Goal: Transaction & Acquisition: Purchase product/service

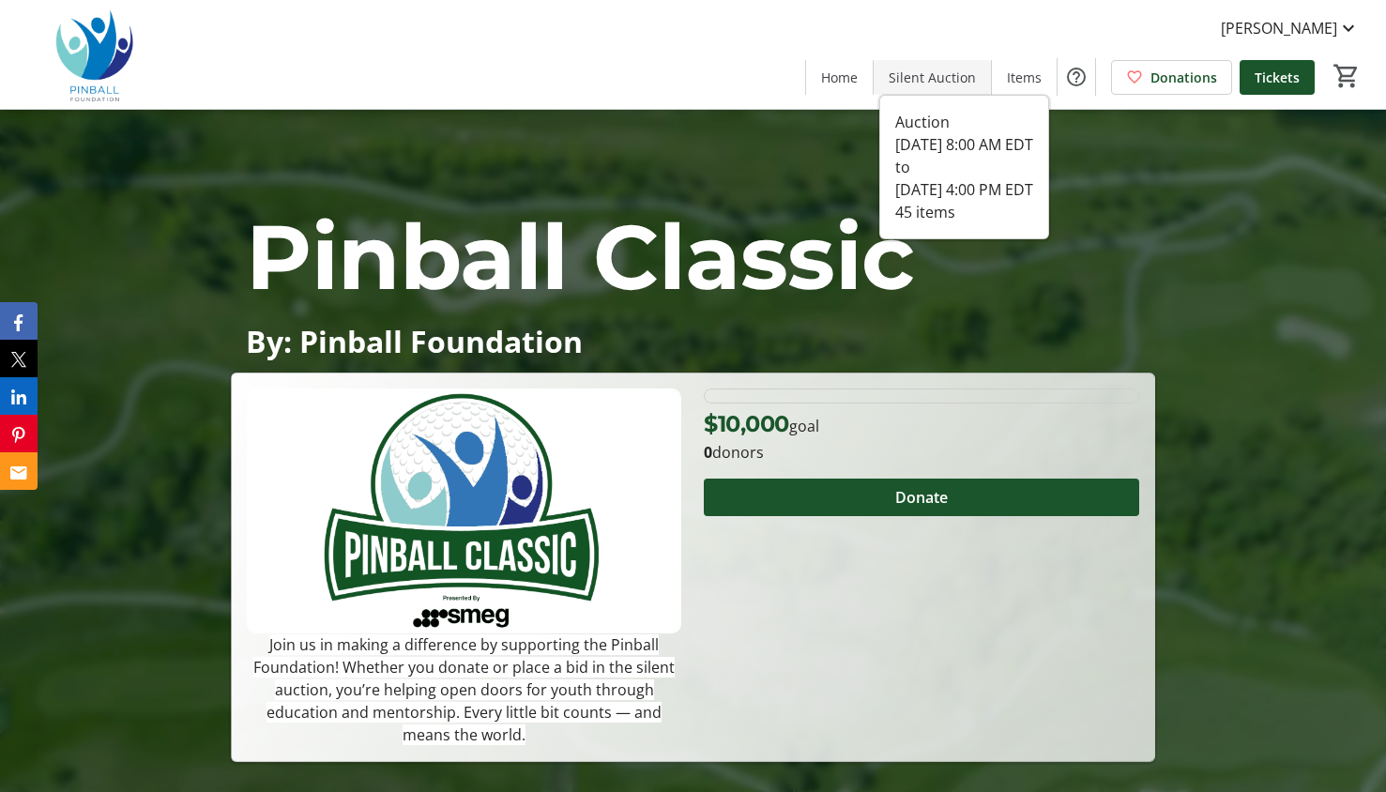
click at [971, 69] on span "Silent Auction" at bounding box center [932, 78] width 87 height 20
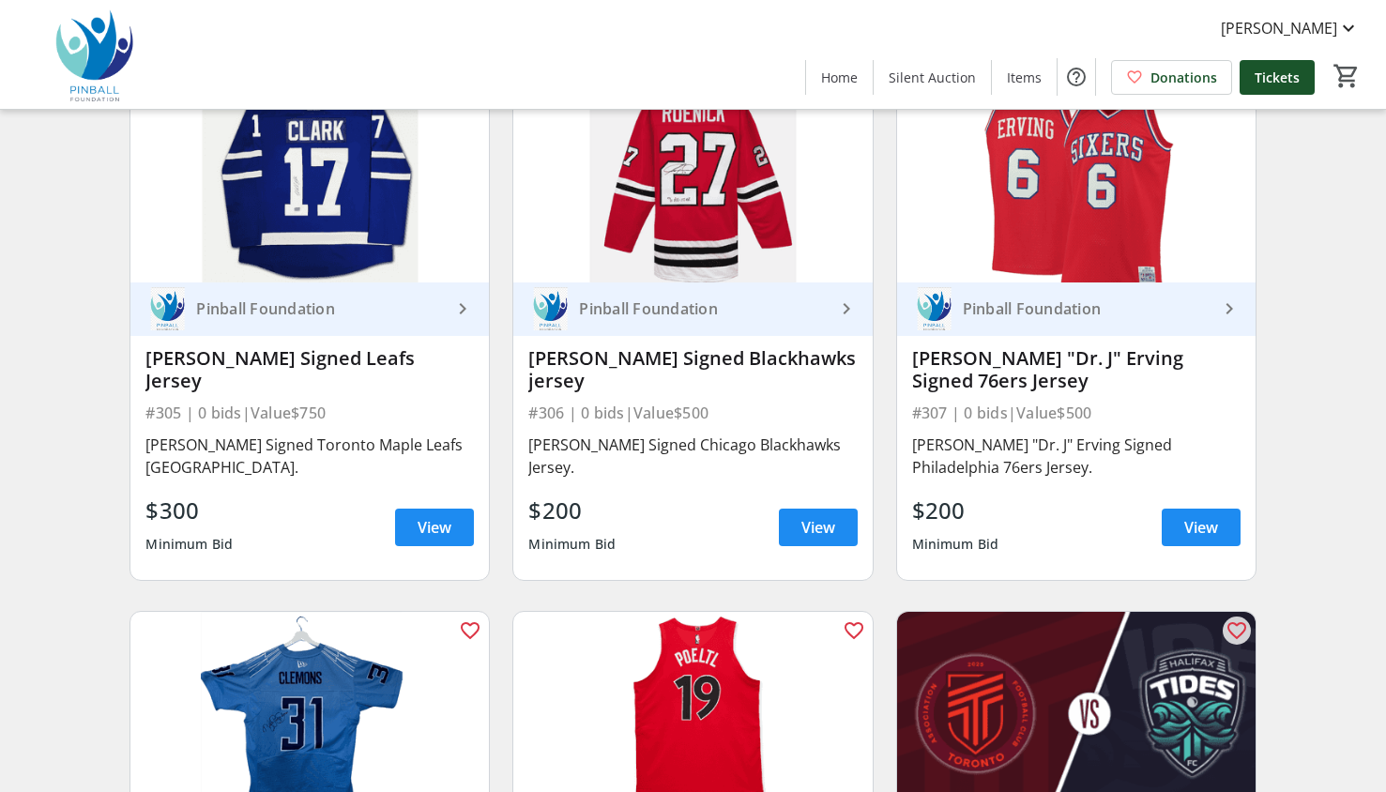
scroll to position [3372, 0]
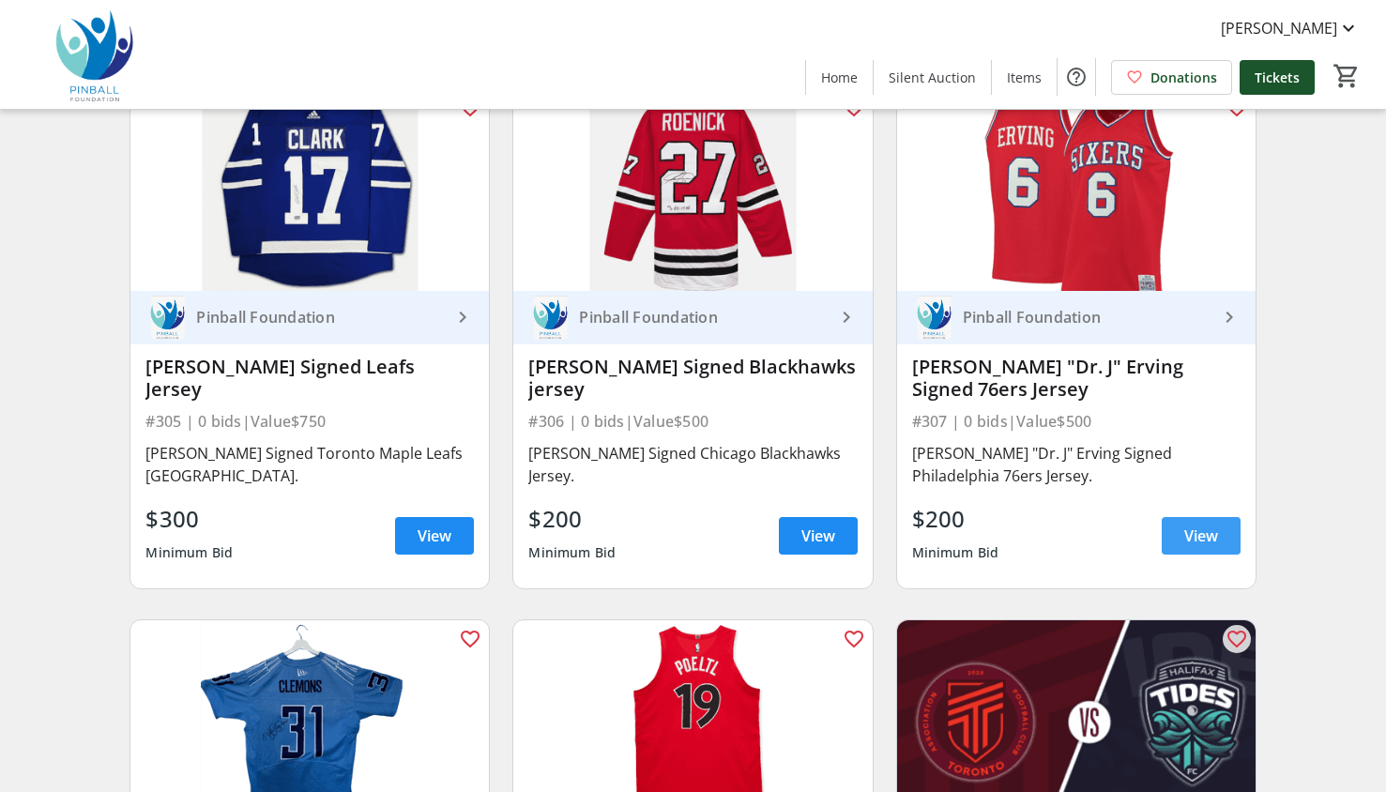
click at [1162, 513] on span at bounding box center [1201, 535] width 79 height 45
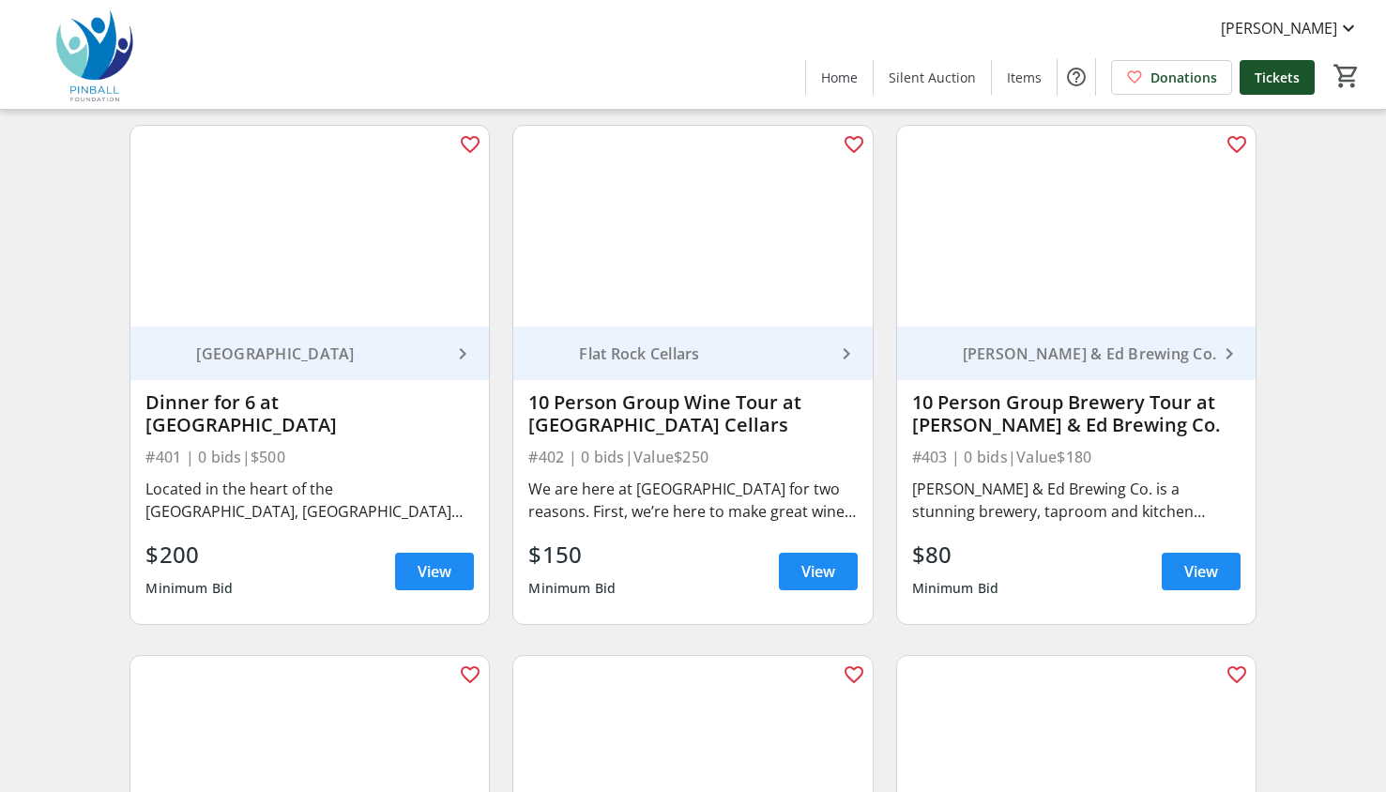
scroll to position [4415, 0]
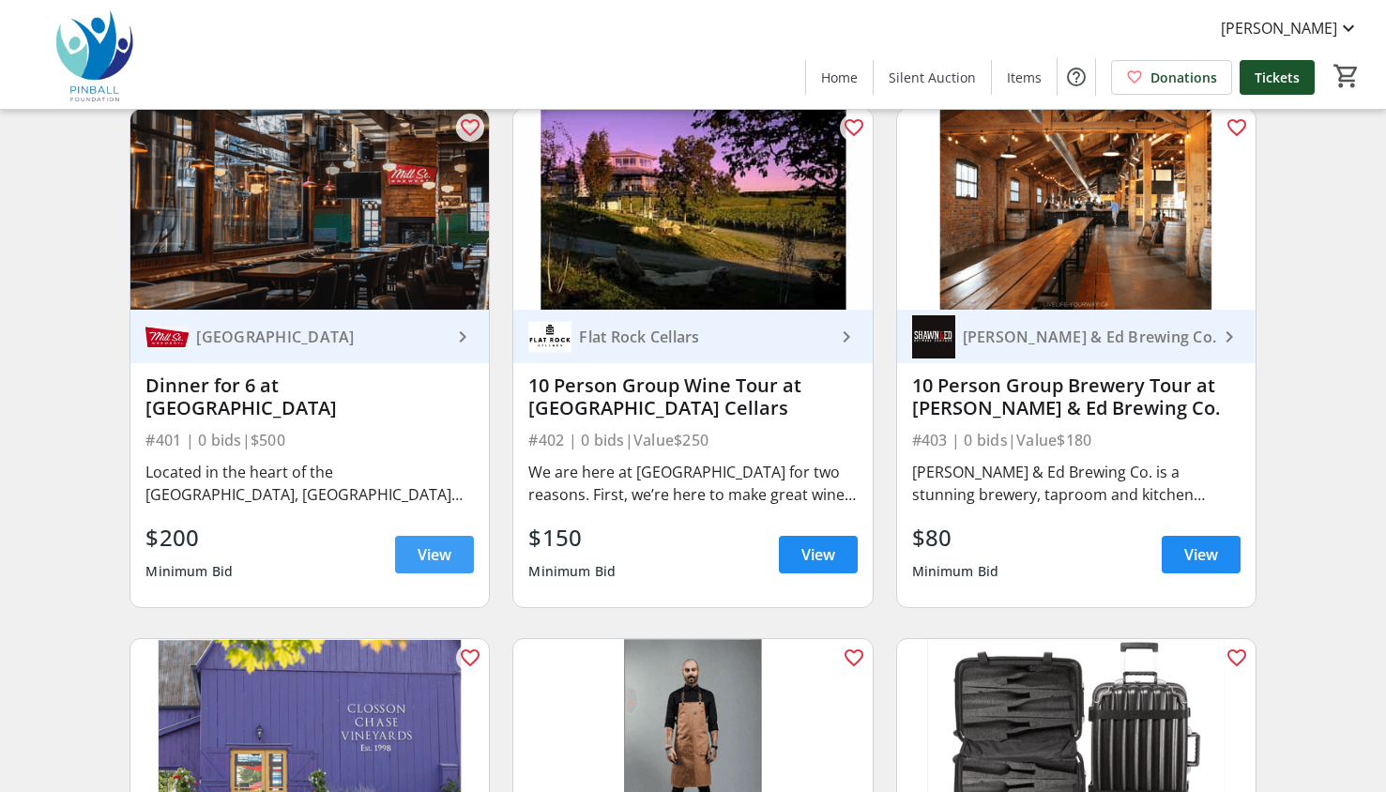
click at [440, 544] on span "View" at bounding box center [435, 555] width 34 height 23
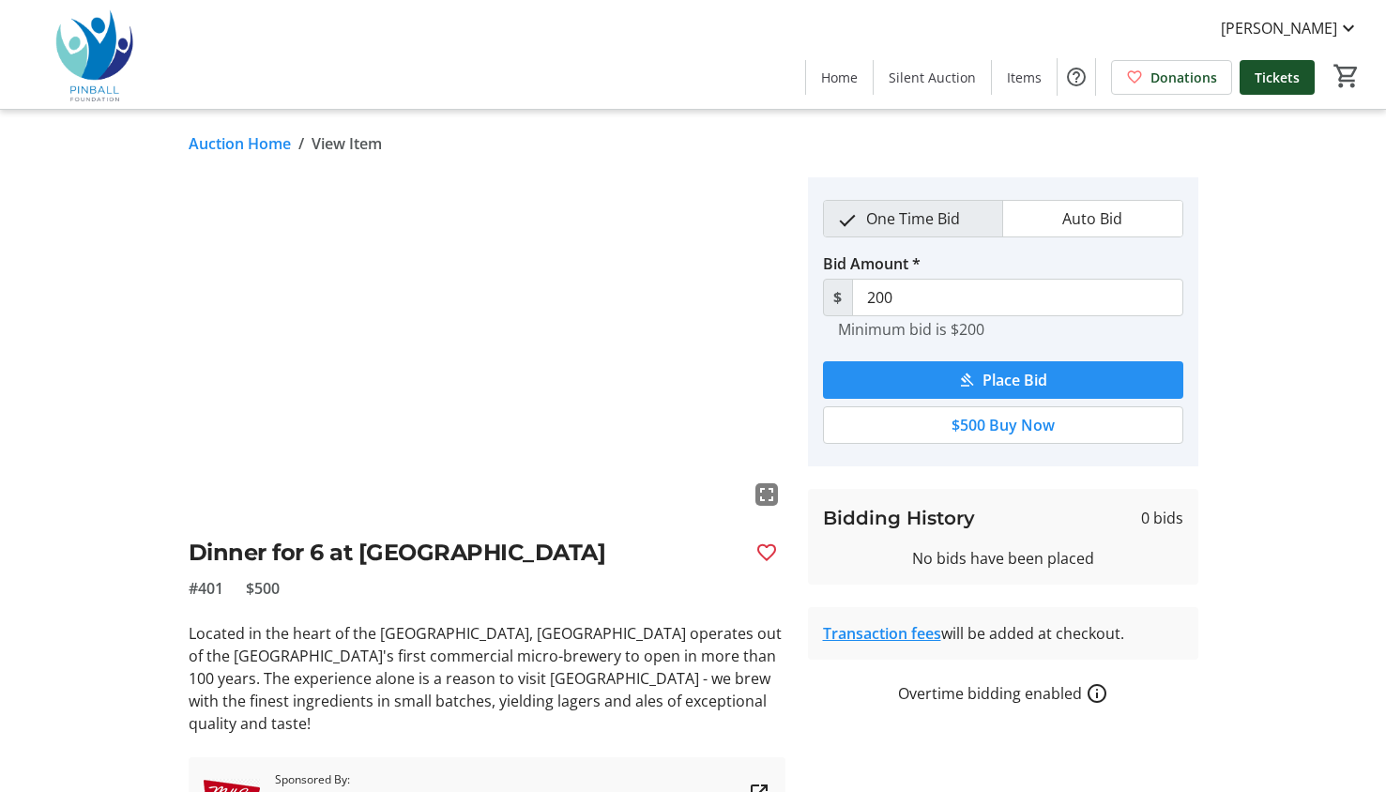
click at [961, 376] on mat-icon "submit" at bounding box center [966, 380] width 17 height 17
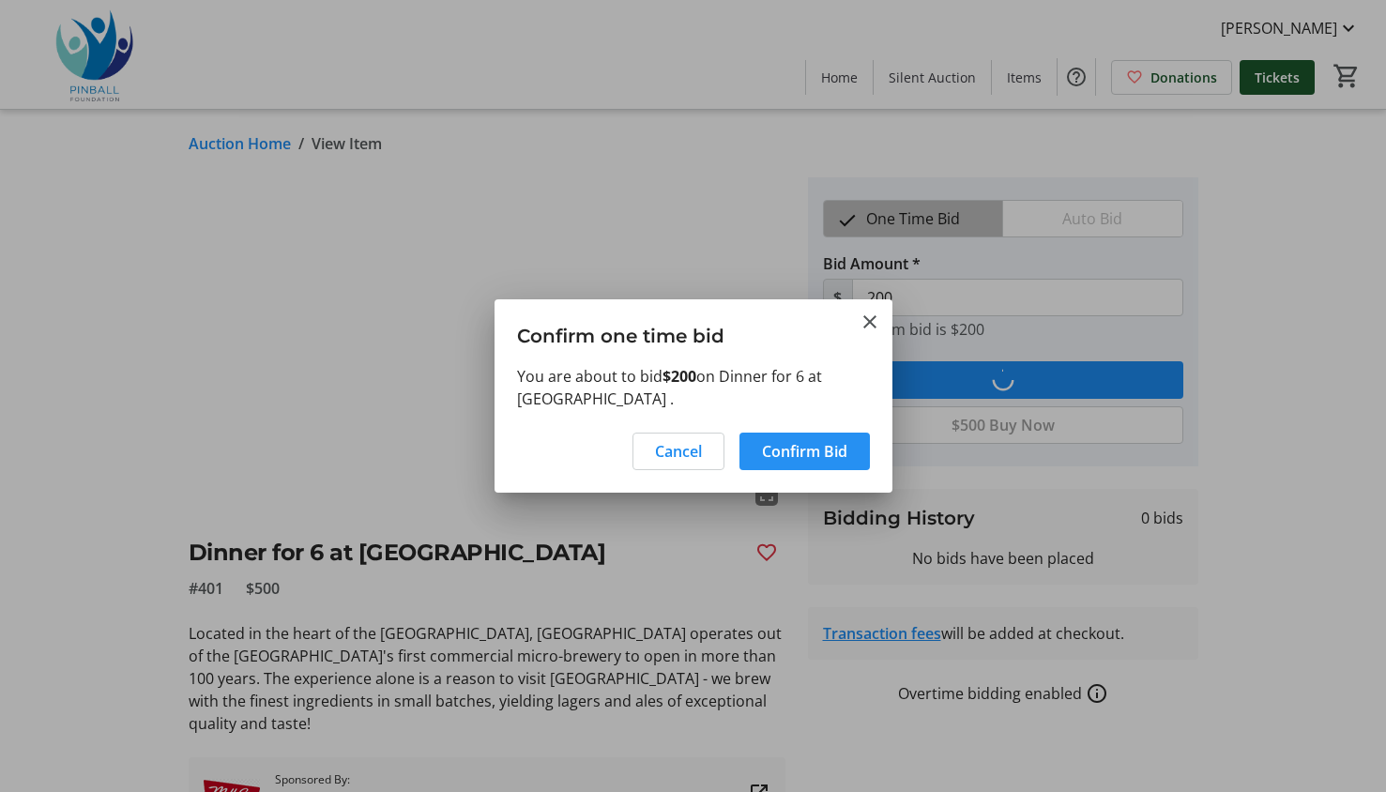
click at [787, 449] on span "Confirm Bid" at bounding box center [804, 451] width 85 height 23
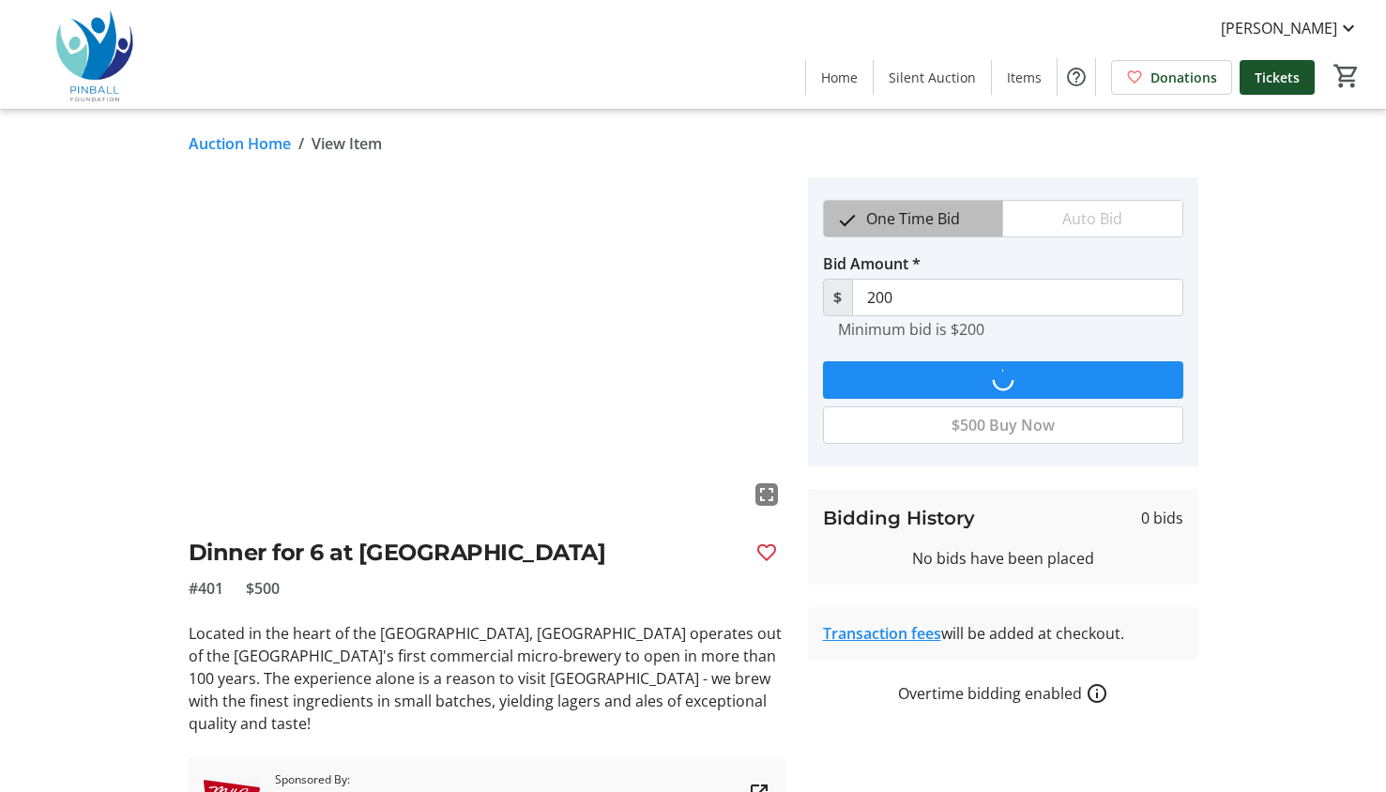
type input "220"
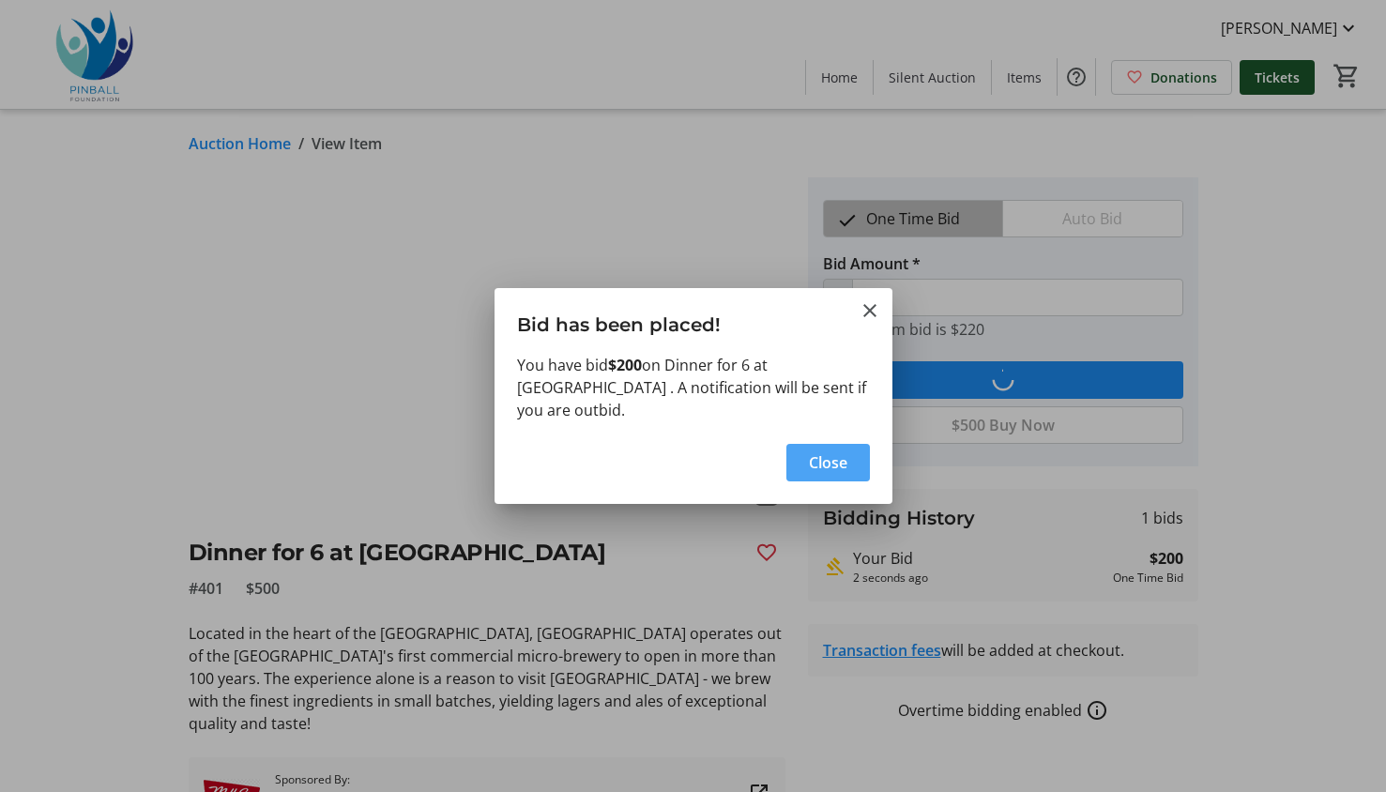
click at [815, 462] on span "Close" at bounding box center [828, 463] width 38 height 23
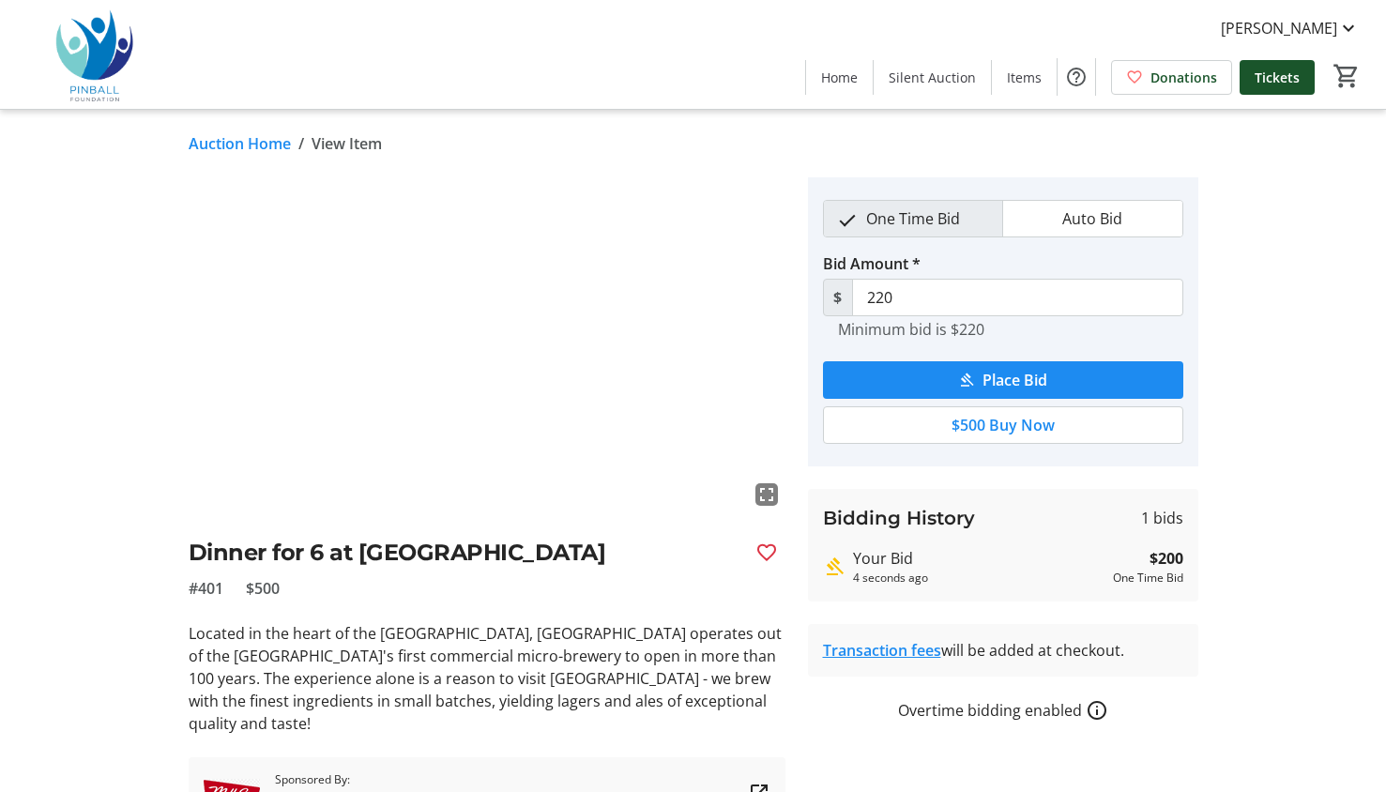
click at [237, 144] on link "Auction Home" at bounding box center [240, 143] width 102 height 23
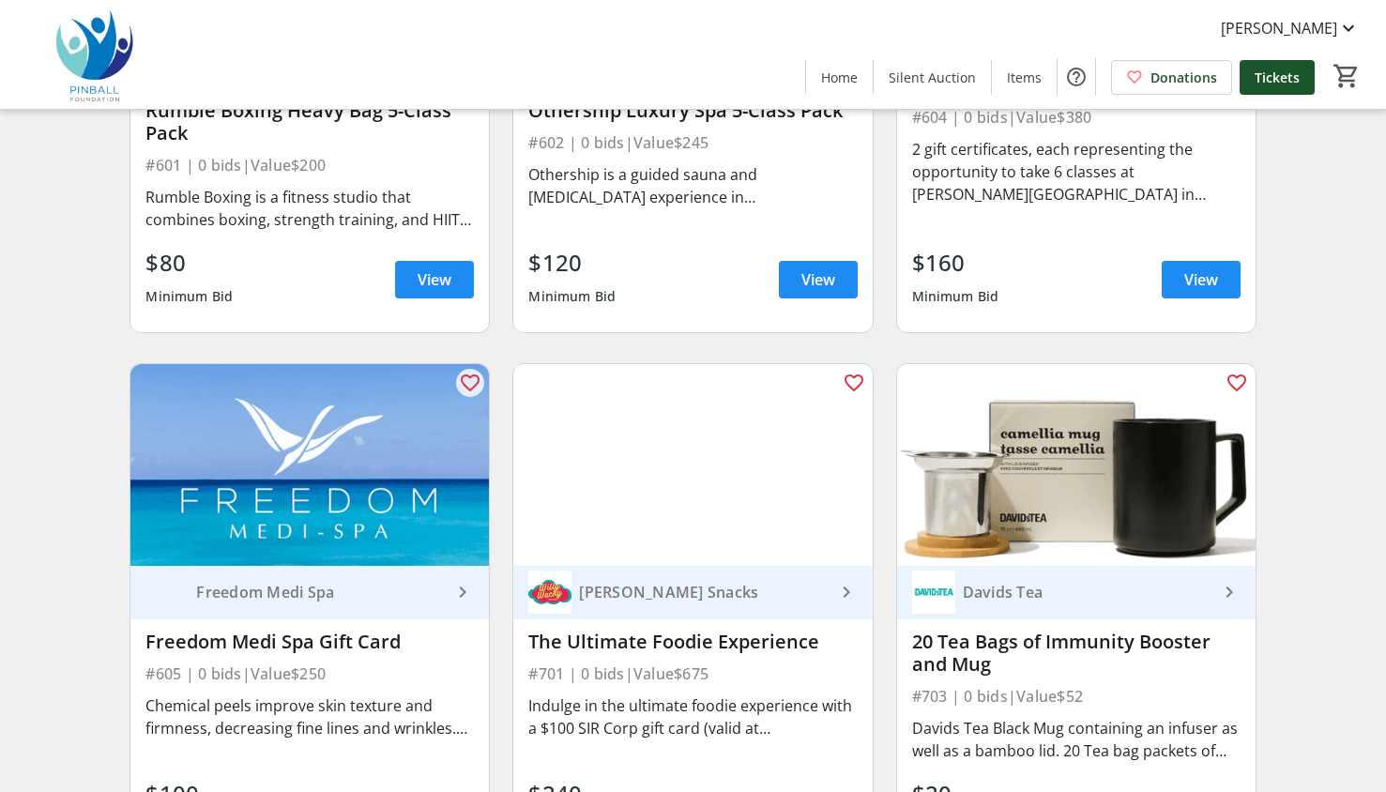
scroll to position [7407, 0]
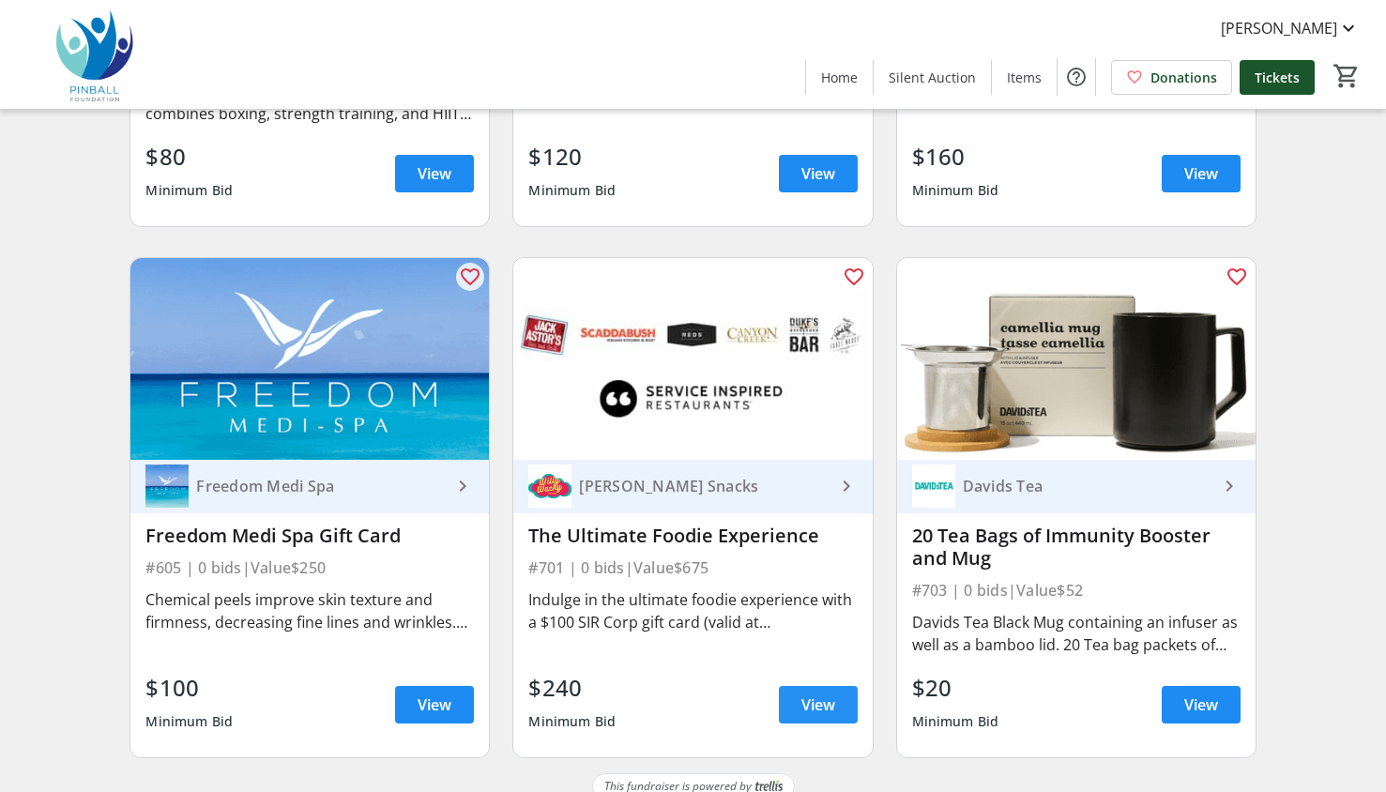
click at [818, 694] on span "View" at bounding box center [819, 705] width 34 height 23
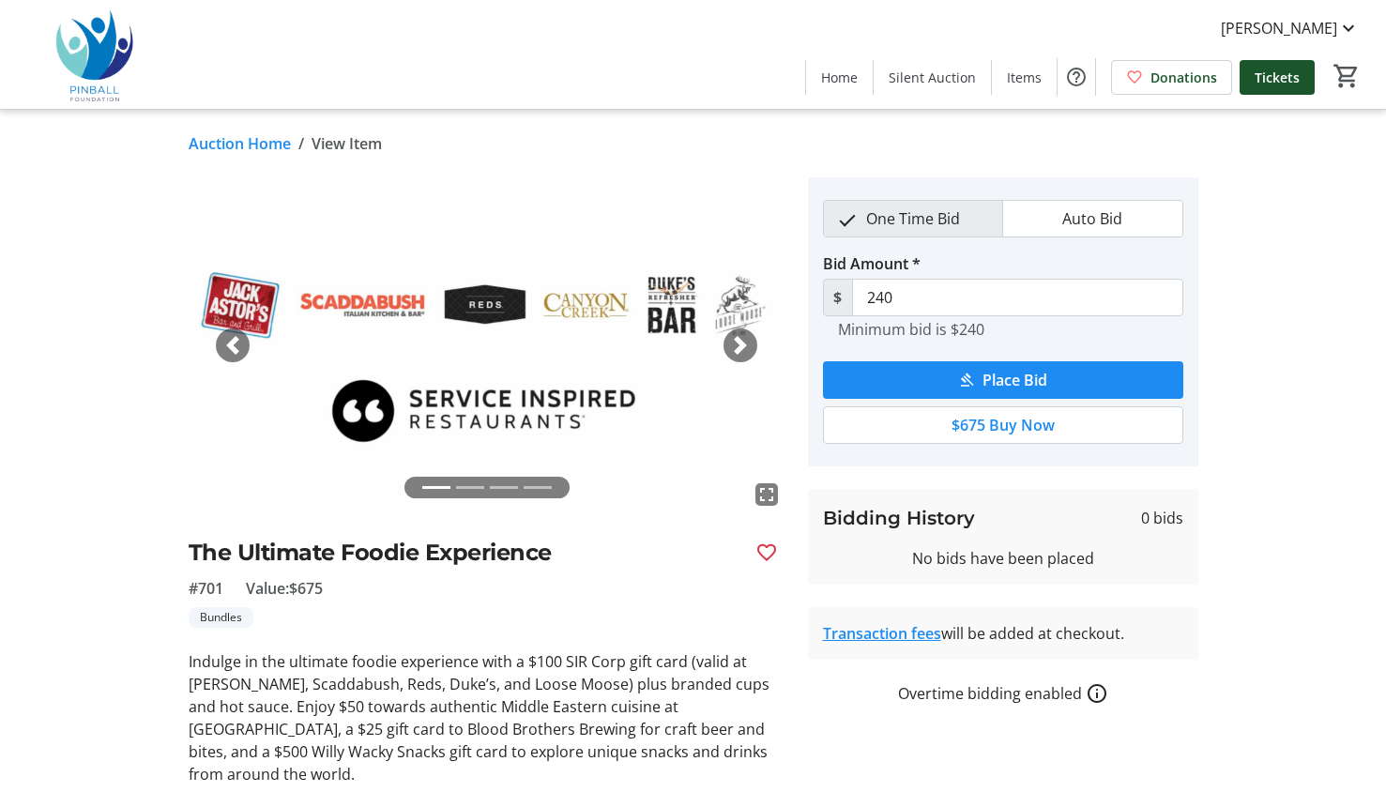
click at [239, 148] on link "Auction Home" at bounding box center [240, 143] width 102 height 23
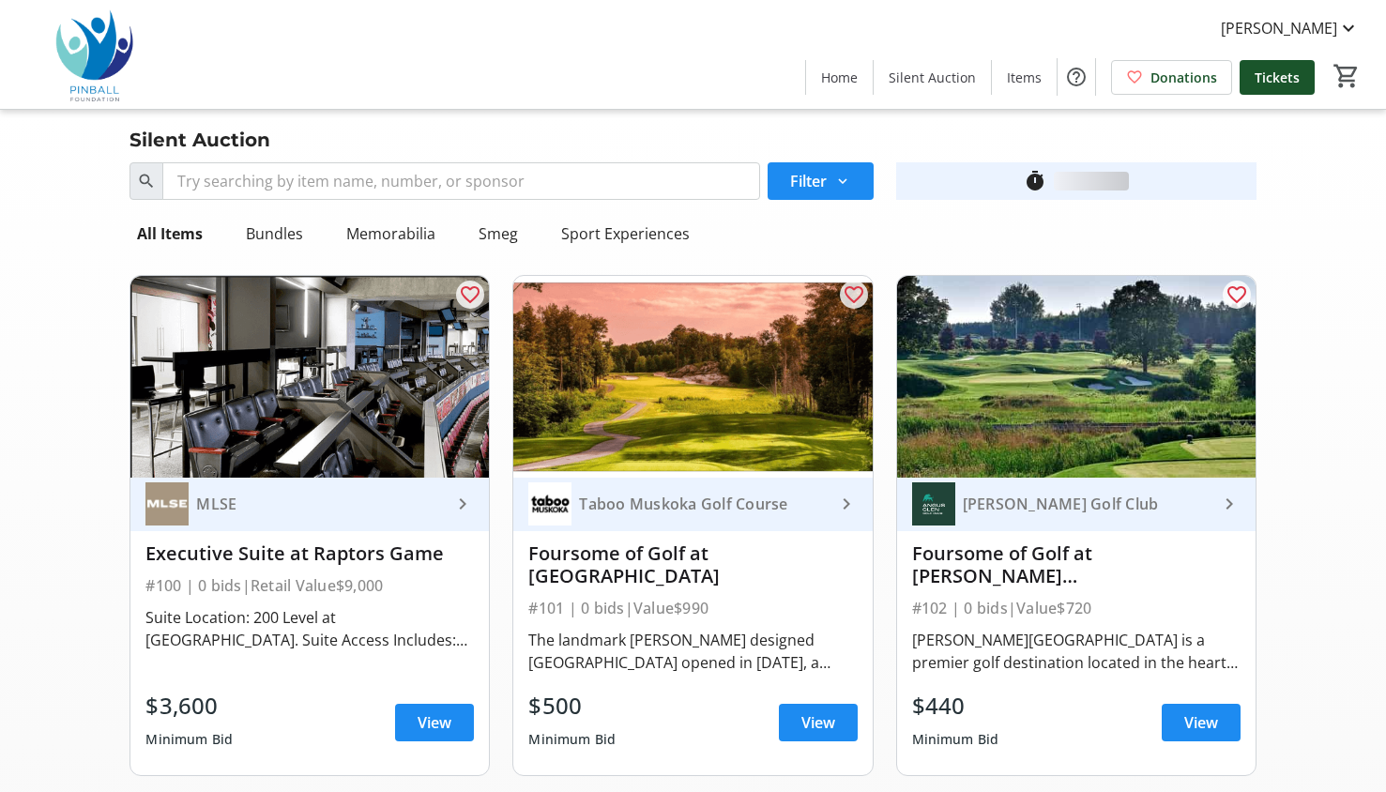
scroll to position [7407, 0]
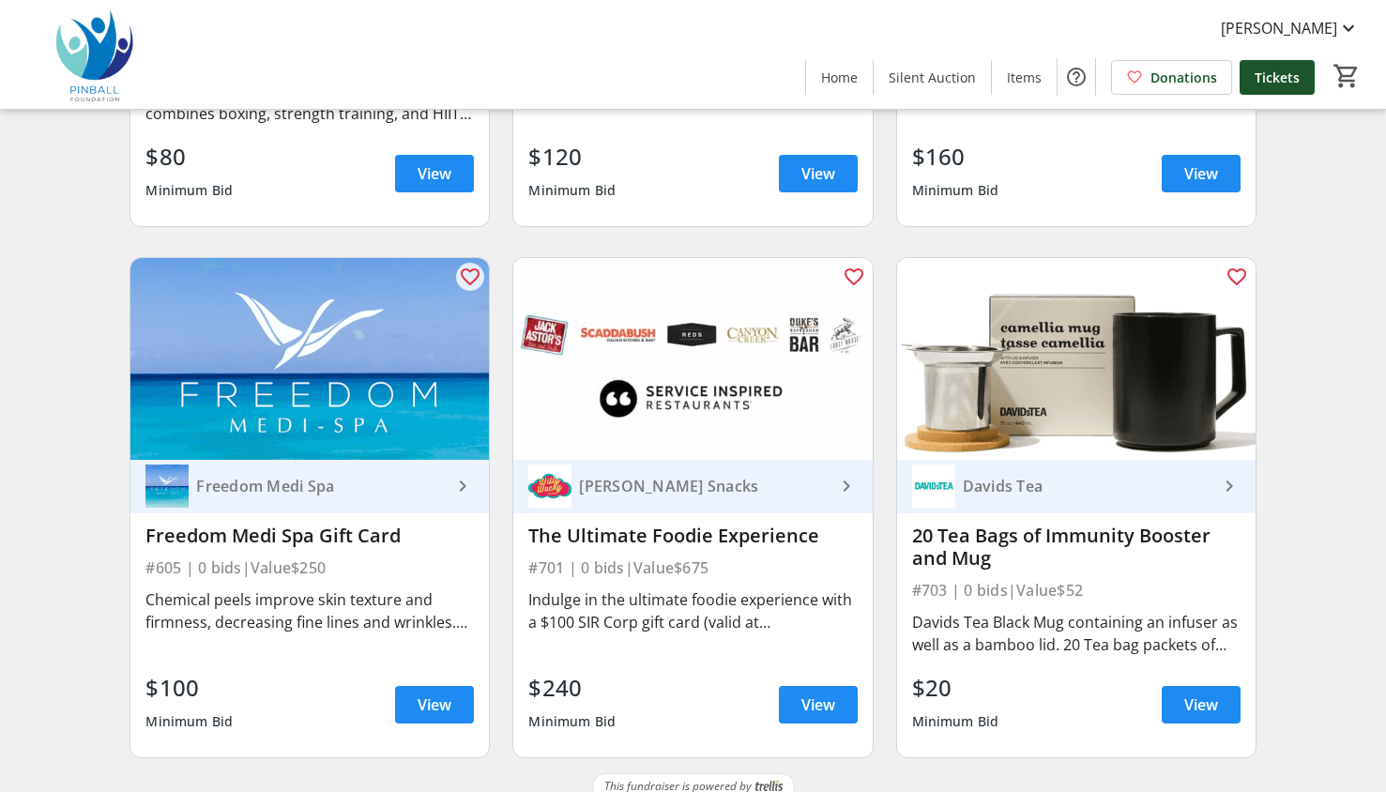
drag, startPoint x: 1382, startPoint y: 733, endPoint x: 1383, endPoint y: 704, distance: 29.1
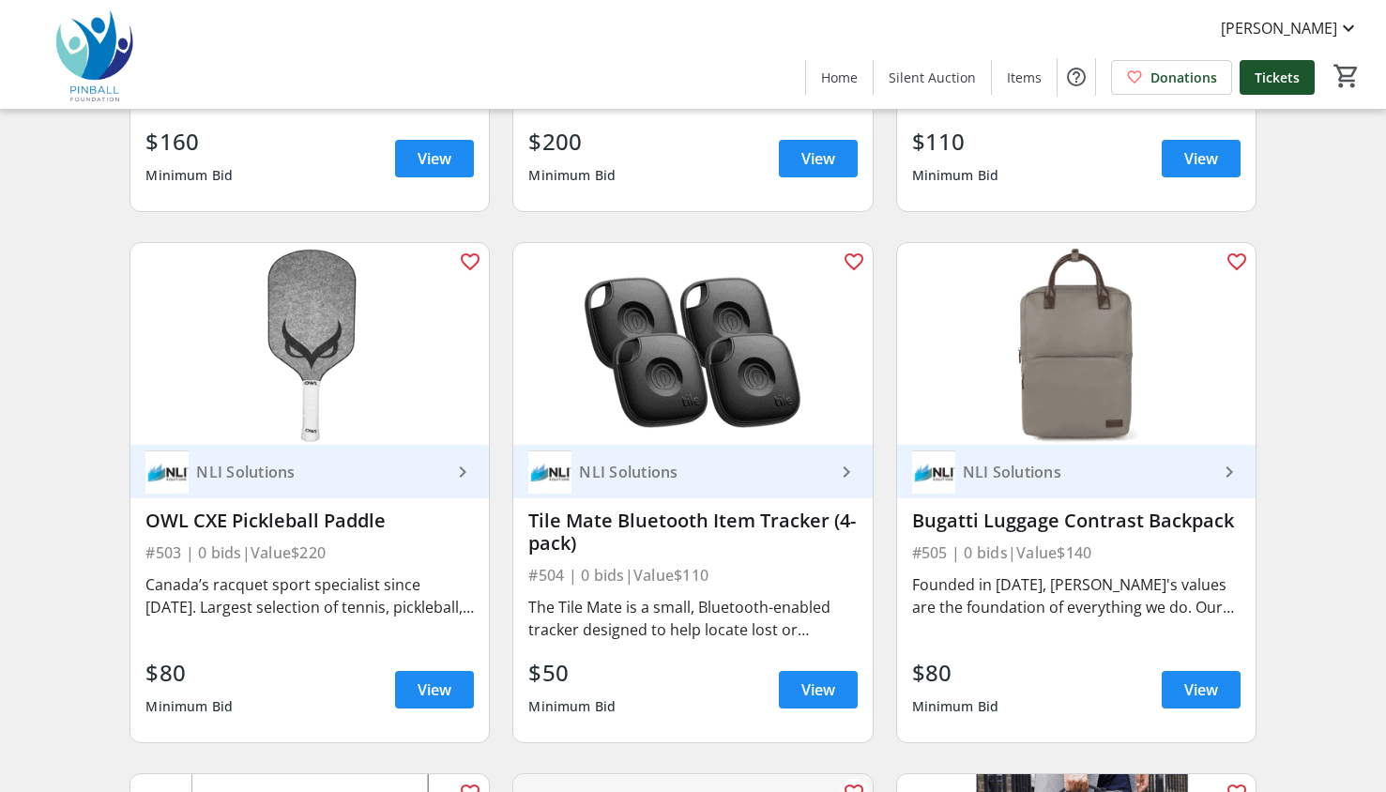
scroll to position [5907, 0]
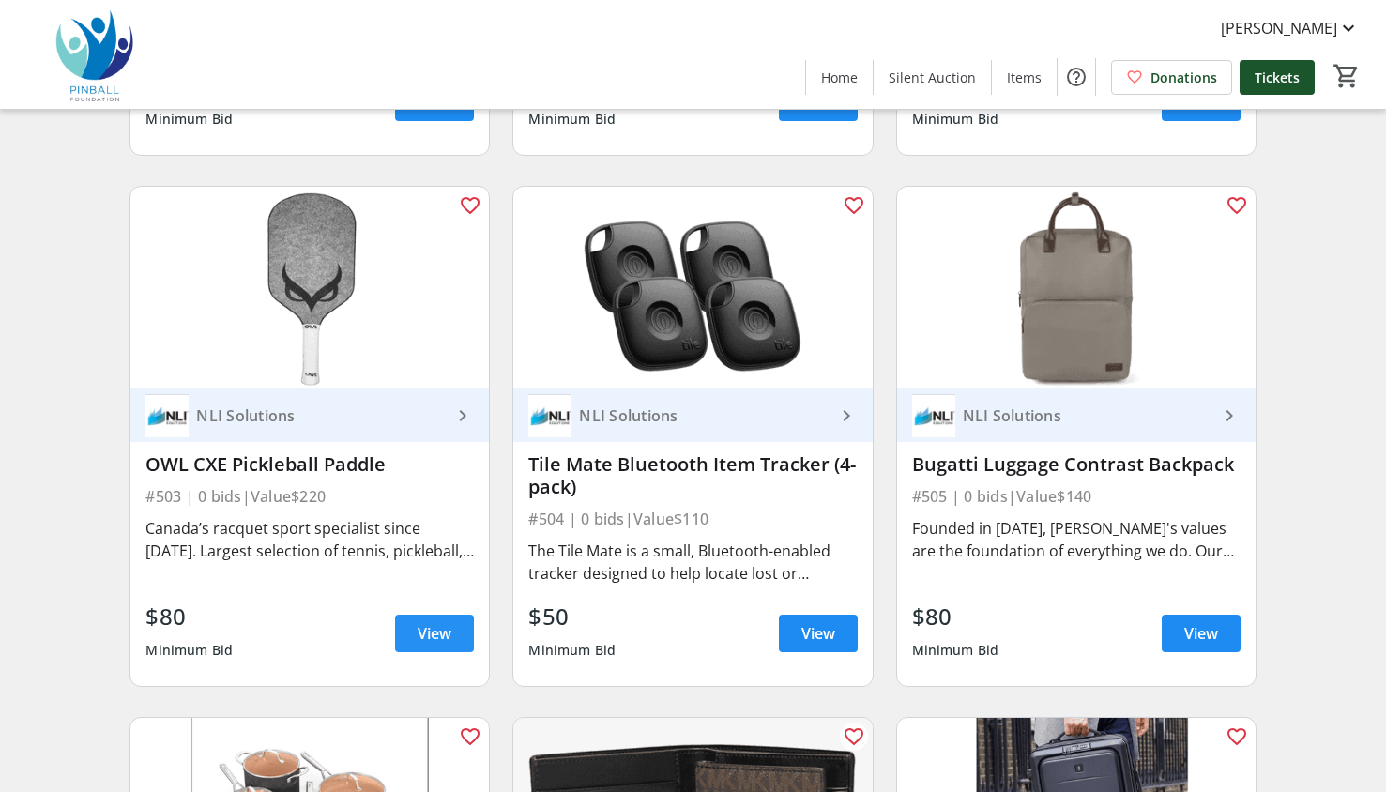
click at [444, 622] on span "View" at bounding box center [435, 633] width 34 height 23
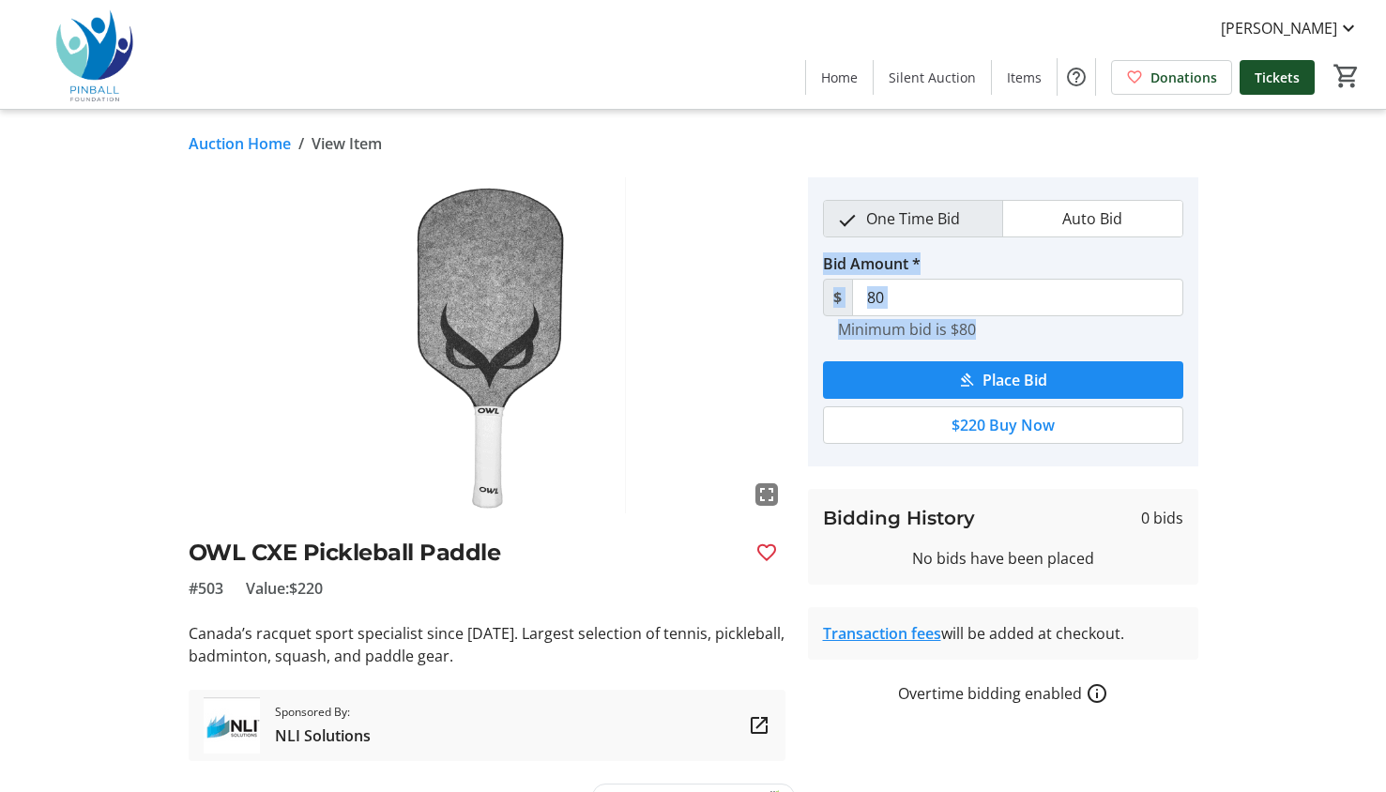
drag, startPoint x: 1383, startPoint y: 351, endPoint x: 1380, endPoint y: 427, distance: 76.1
click at [1380, 427] on tr-auction-item-details-ui "Auction Home / View Item fullscreen OWL CXE Pickleball Paddle #503 Value: $220 …" at bounding box center [693, 471] width 1386 height 723
drag, startPoint x: 1380, startPoint y: 427, endPoint x: 1283, endPoint y: 507, distance: 125.4
click at [1283, 507] on div "fullscreen OWL CXE Pickleball Paddle #503 Value: $220 Canada’s racquet sport sp…" at bounding box center [693, 469] width 1239 height 584
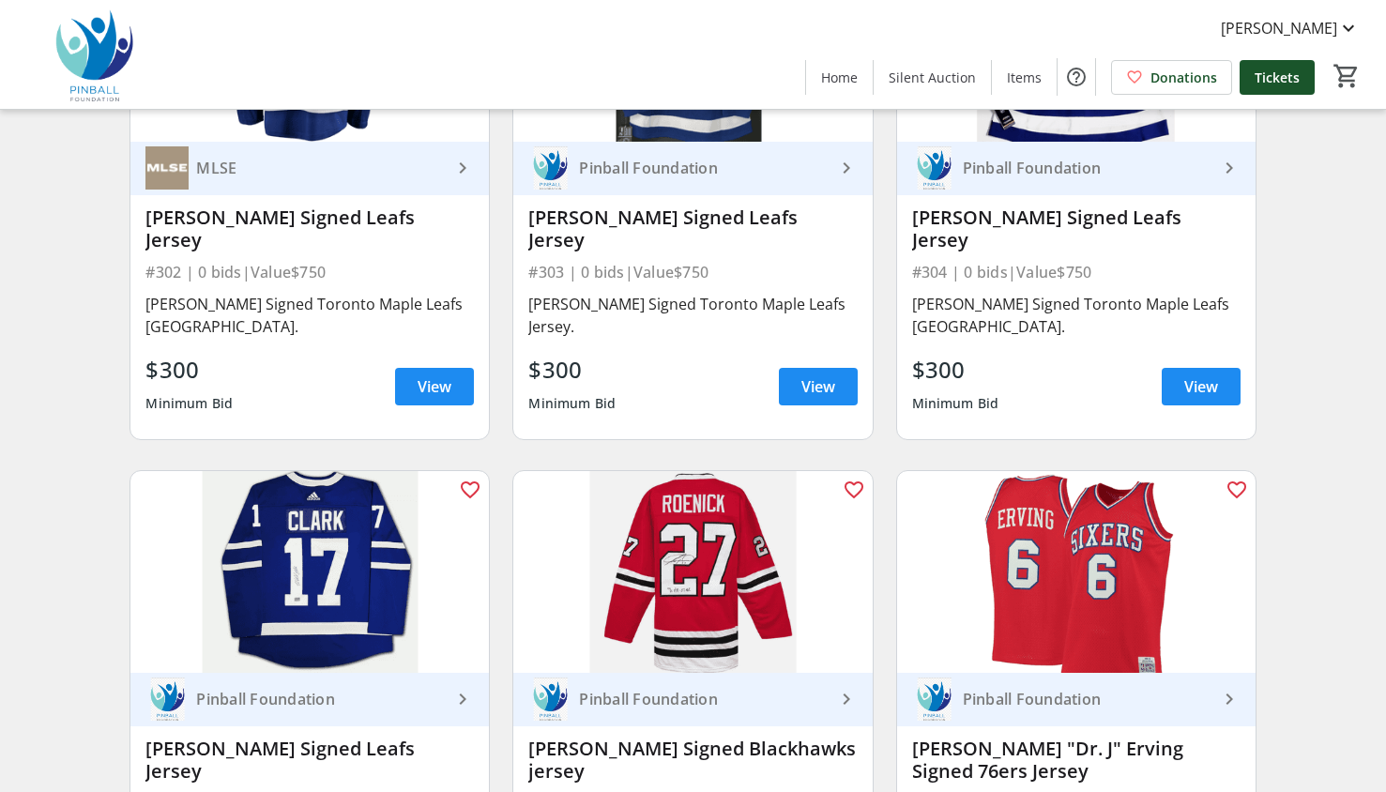
scroll to position [2892, 0]
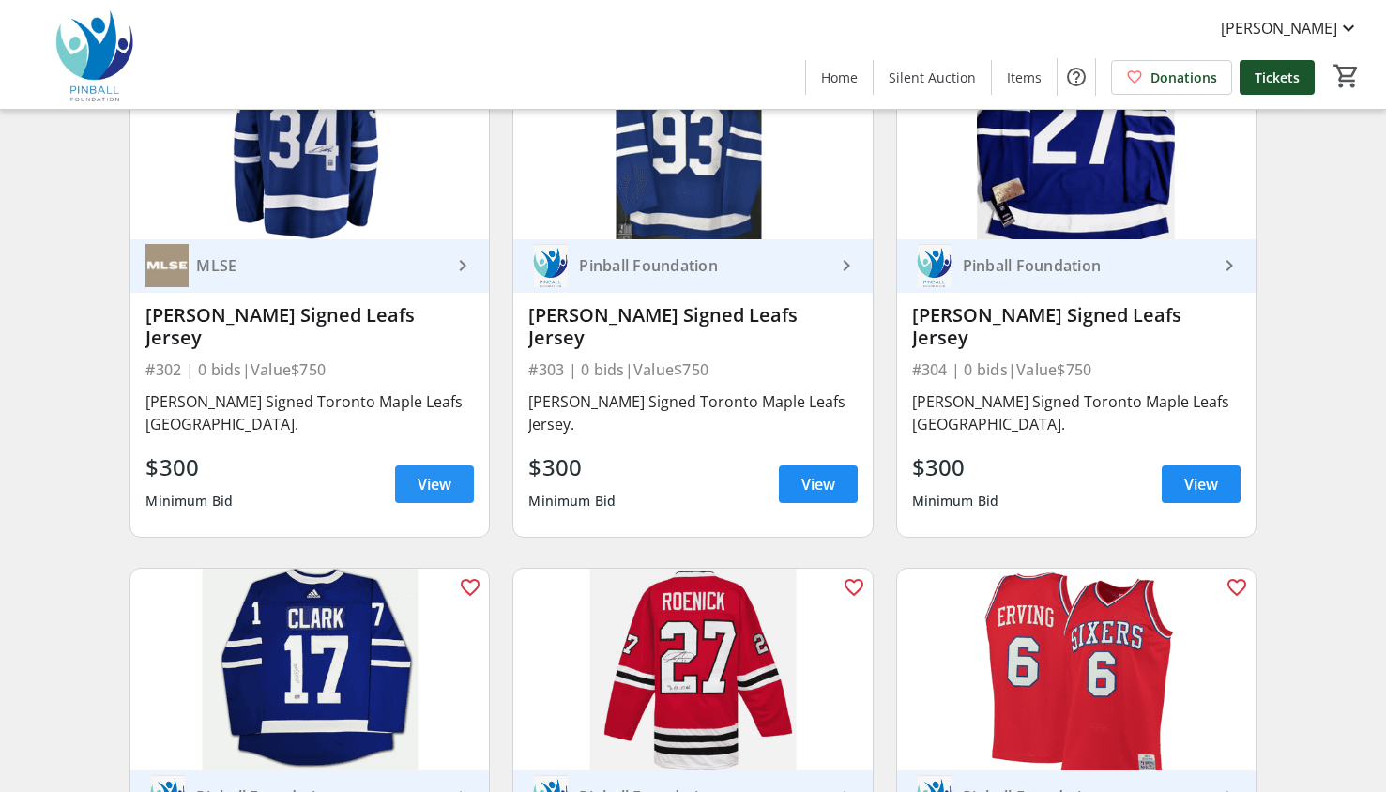
click at [453, 462] on span at bounding box center [434, 484] width 79 height 45
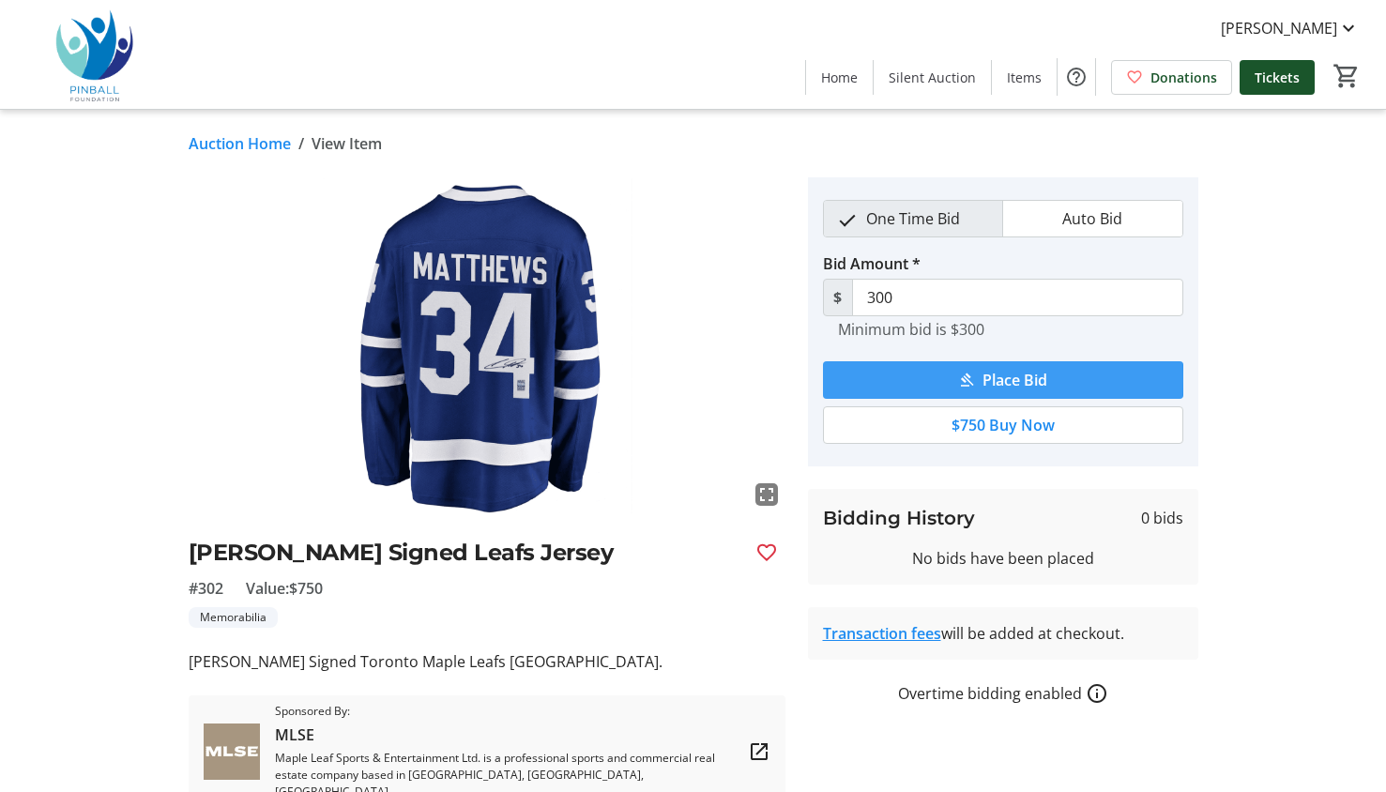
drag, startPoint x: 980, startPoint y: 391, endPoint x: 929, endPoint y: 381, distance: 51.7
click at [929, 381] on span "submit" at bounding box center [1003, 380] width 360 height 45
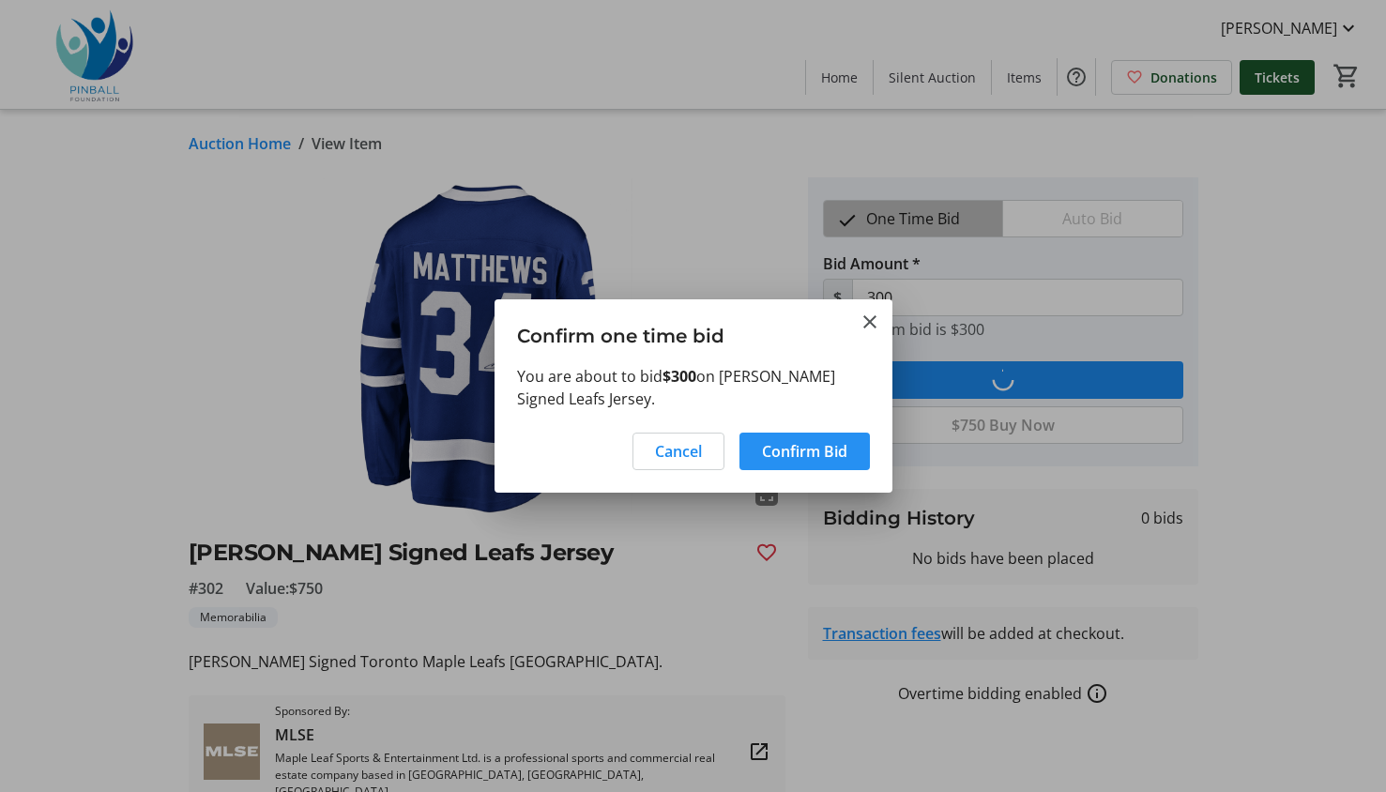
click at [808, 448] on span "Confirm Bid" at bounding box center [804, 451] width 85 height 23
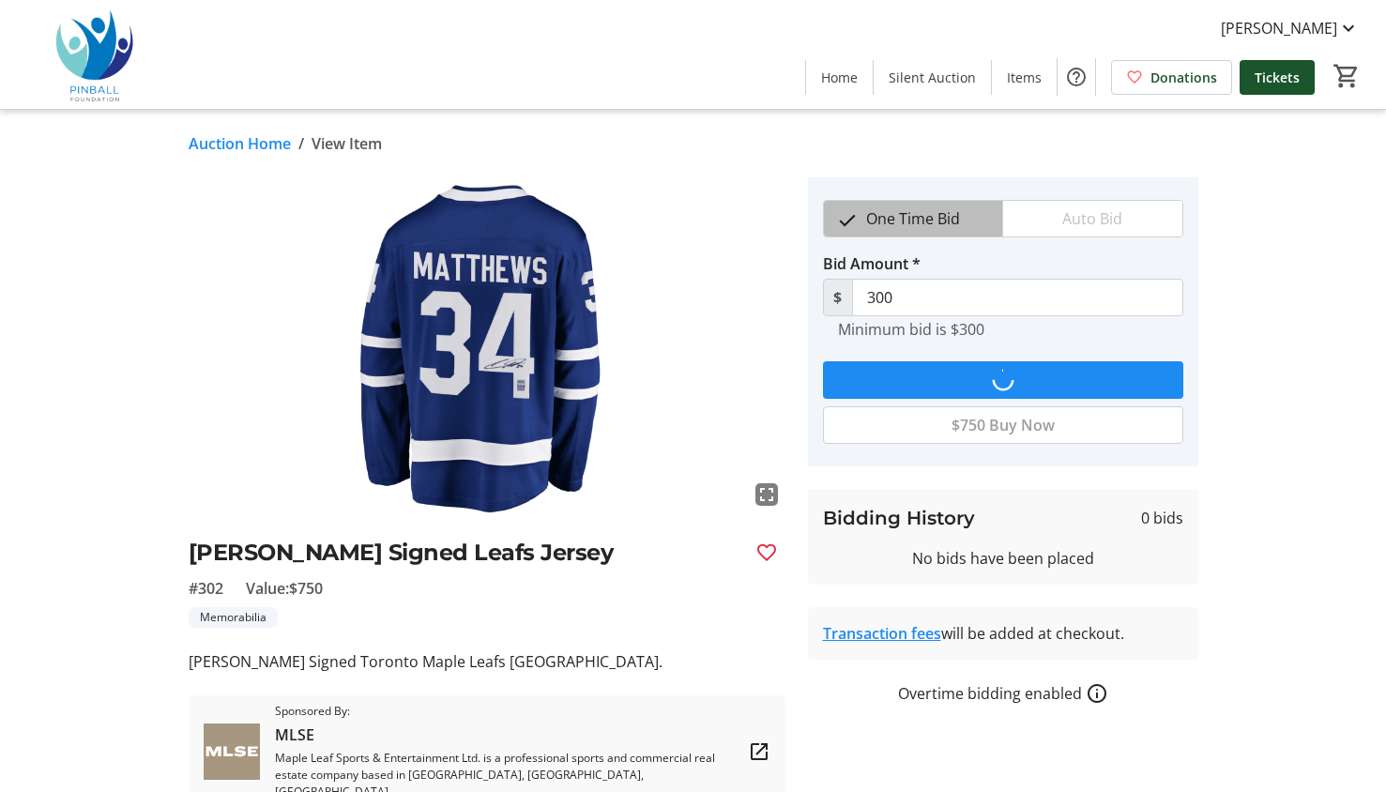
type input "320"
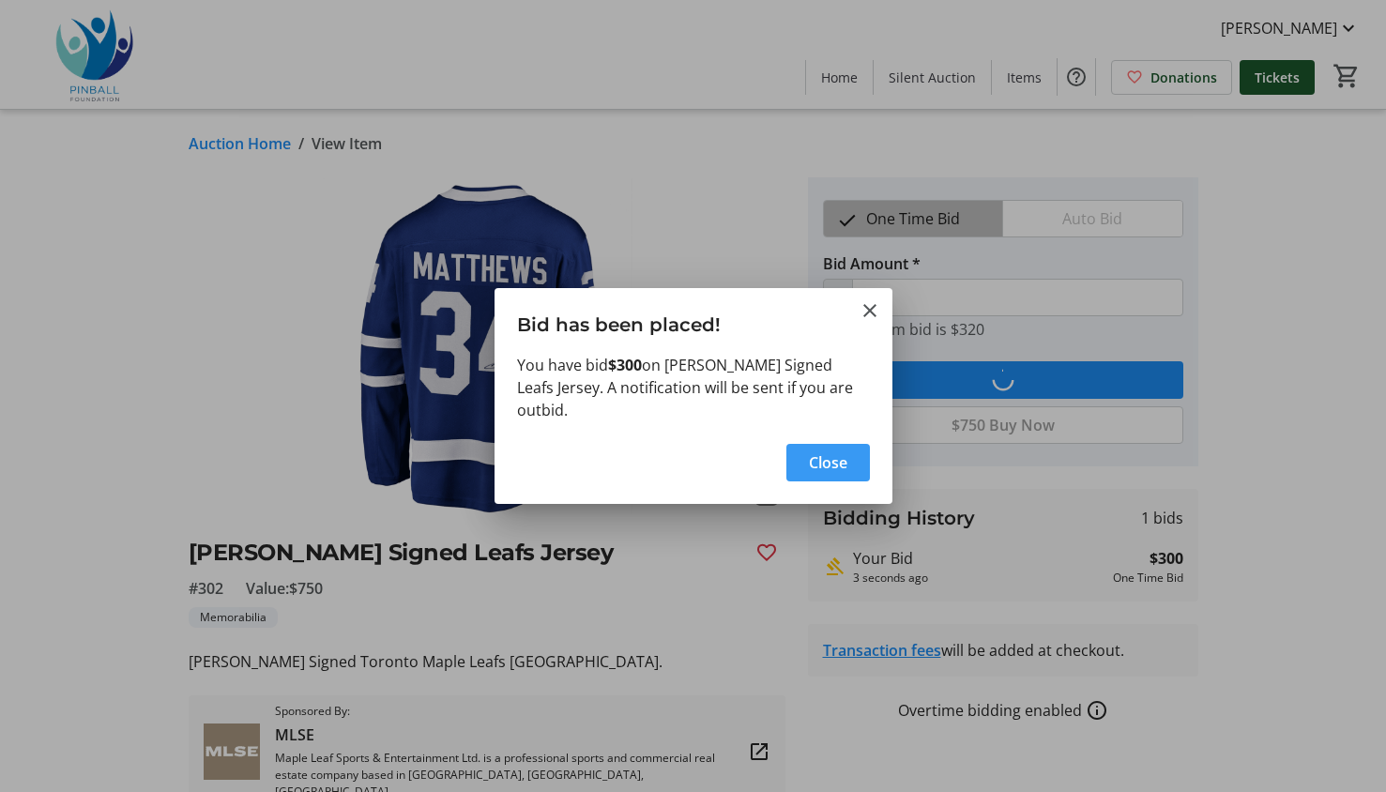
click at [831, 472] on span "Close" at bounding box center [828, 463] width 38 height 23
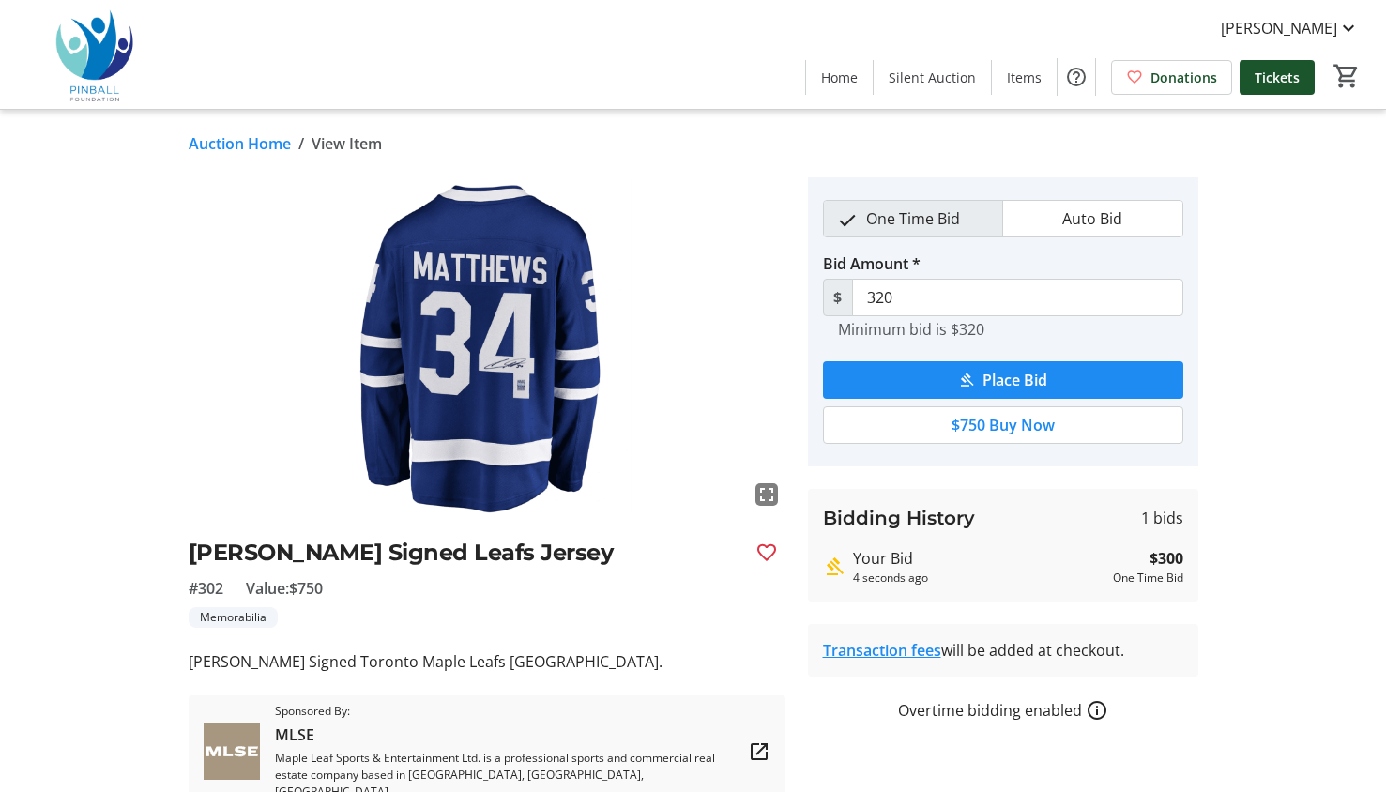
click at [266, 148] on link "Auction Home" at bounding box center [240, 143] width 102 height 23
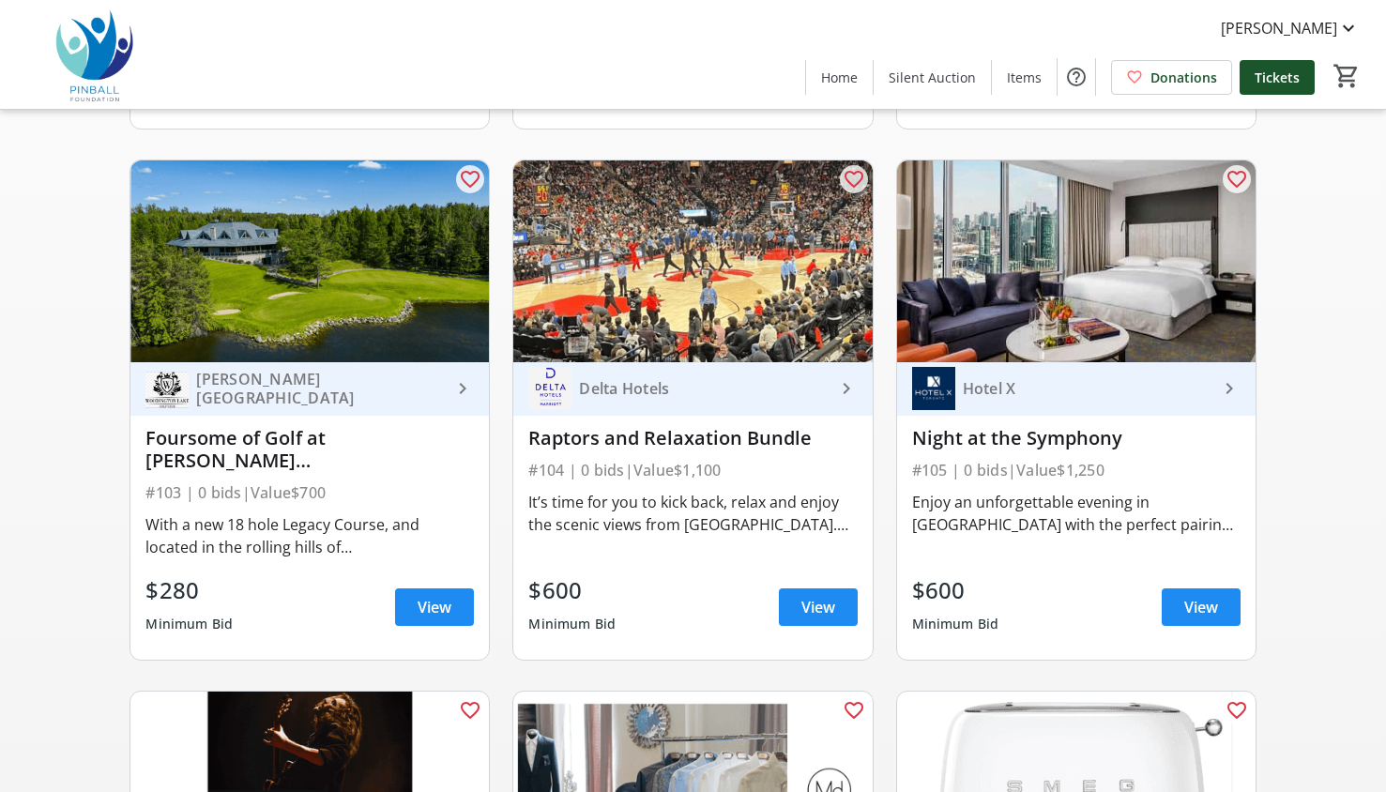
scroll to position [976, 0]
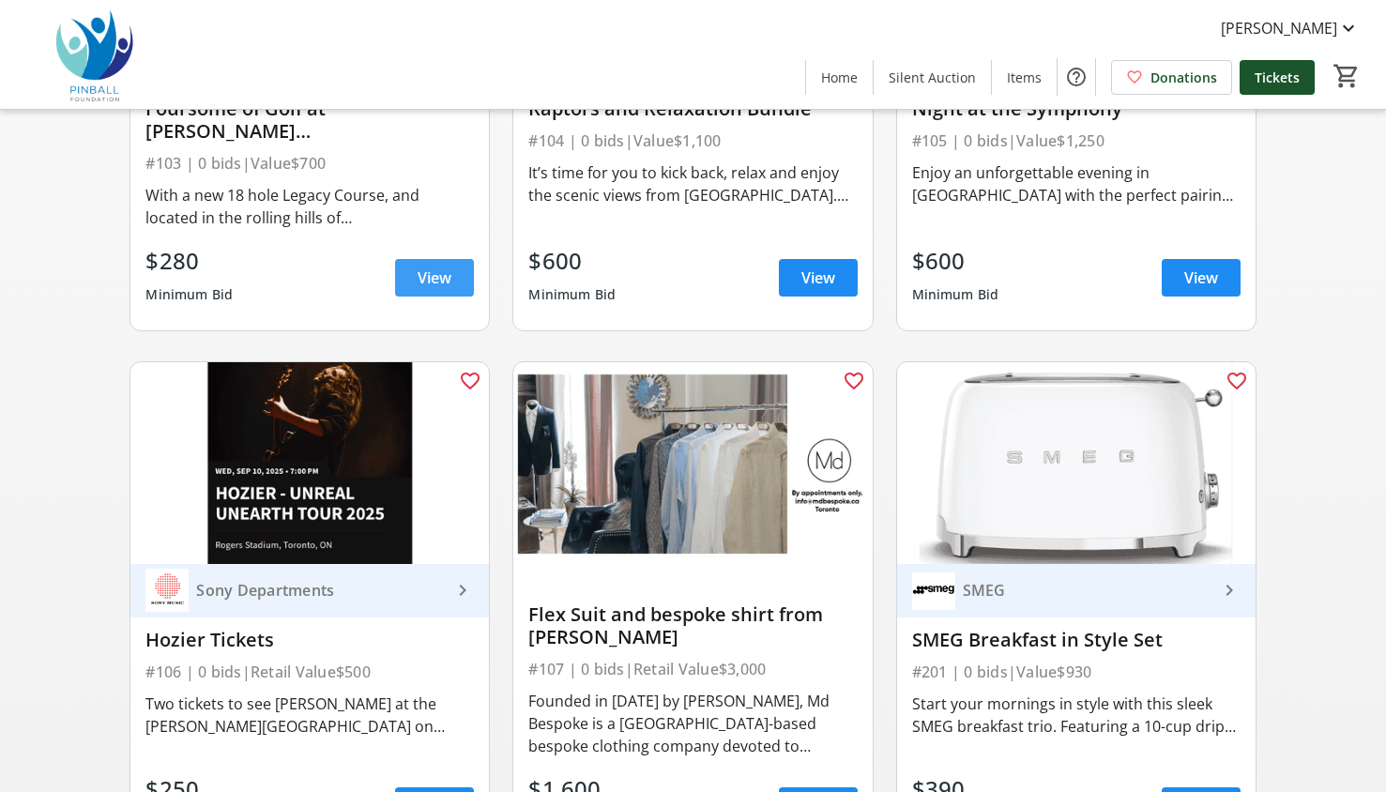
click at [426, 271] on span "View" at bounding box center [435, 278] width 34 height 23
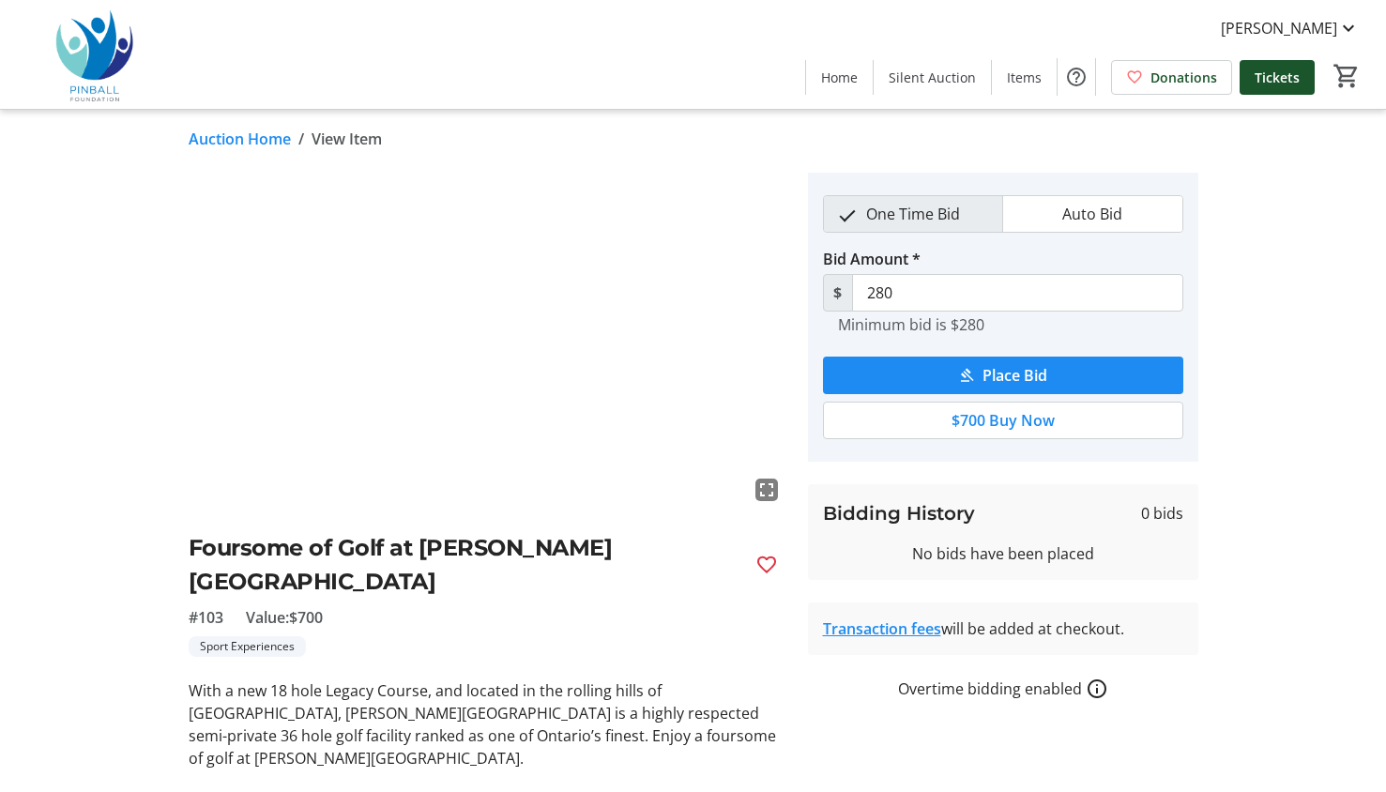
scroll to position [2, 0]
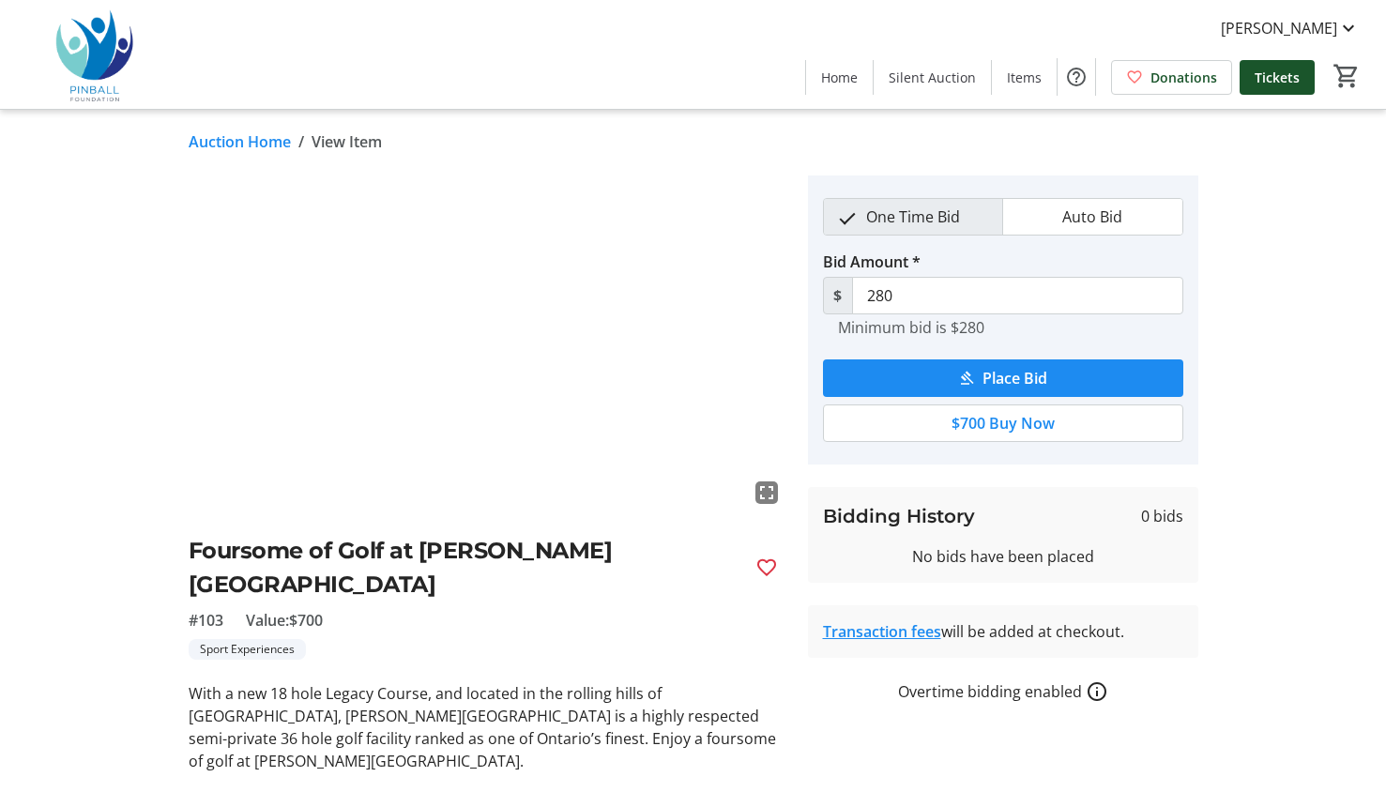
click at [250, 144] on link "Auction Home" at bounding box center [240, 141] width 102 height 23
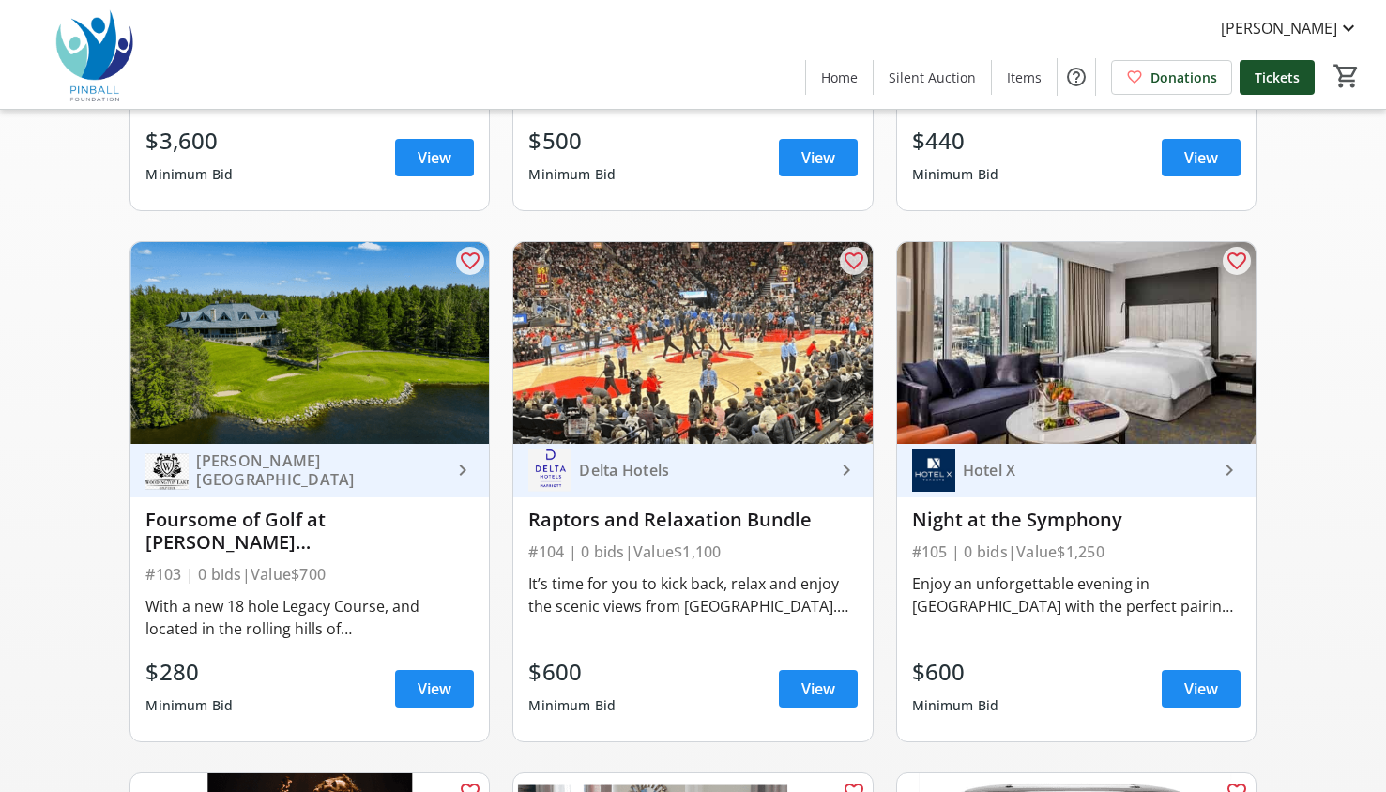
scroll to position [570, 0]
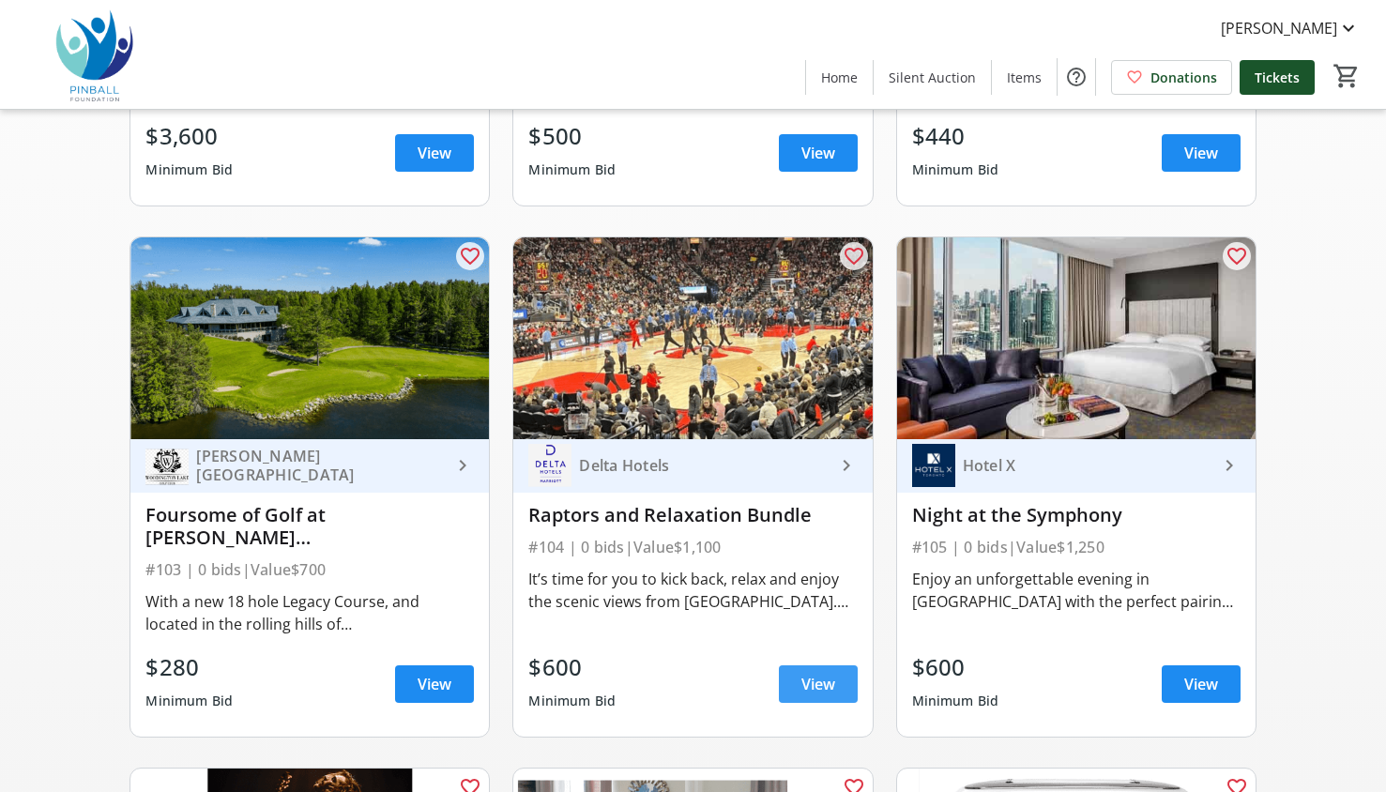
click at [808, 686] on span "View" at bounding box center [819, 684] width 34 height 23
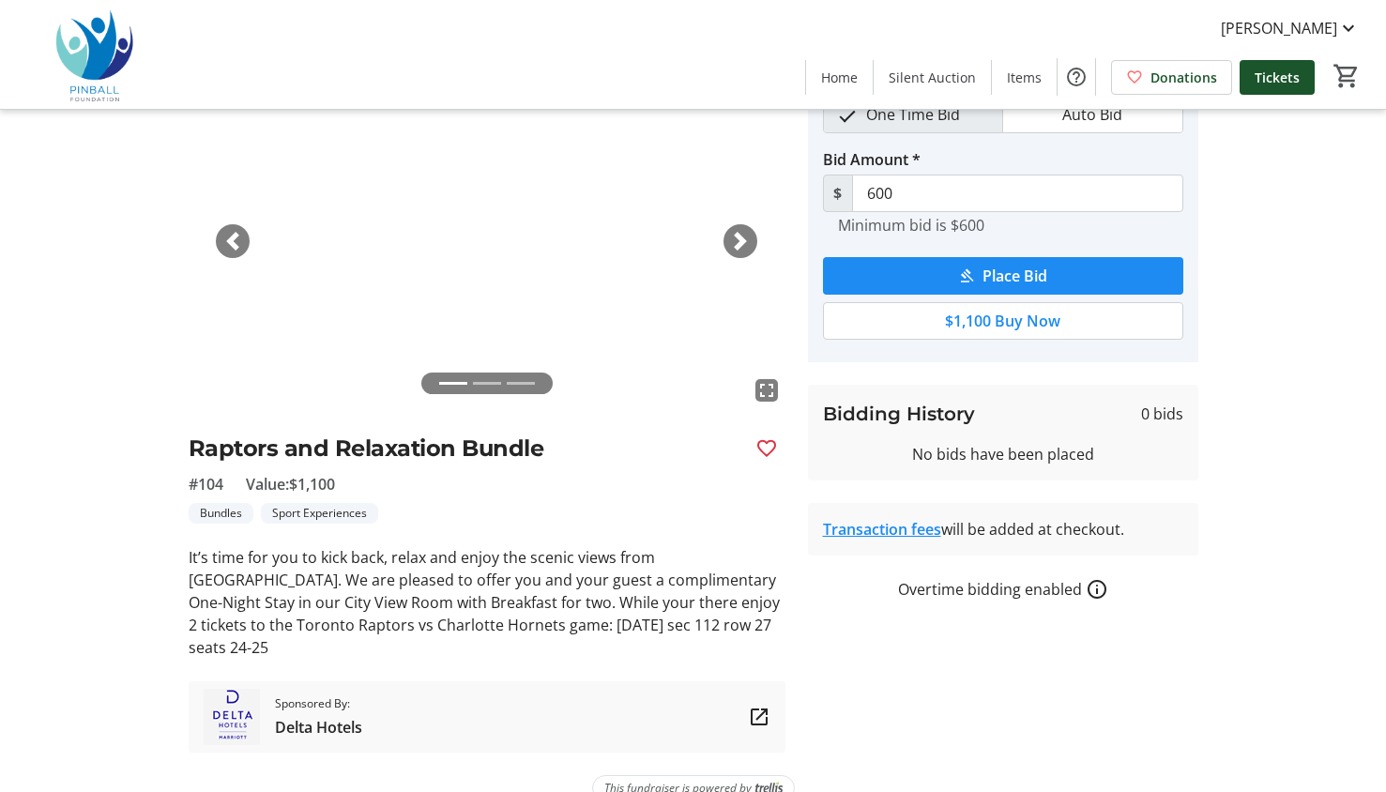
scroll to position [23, 0]
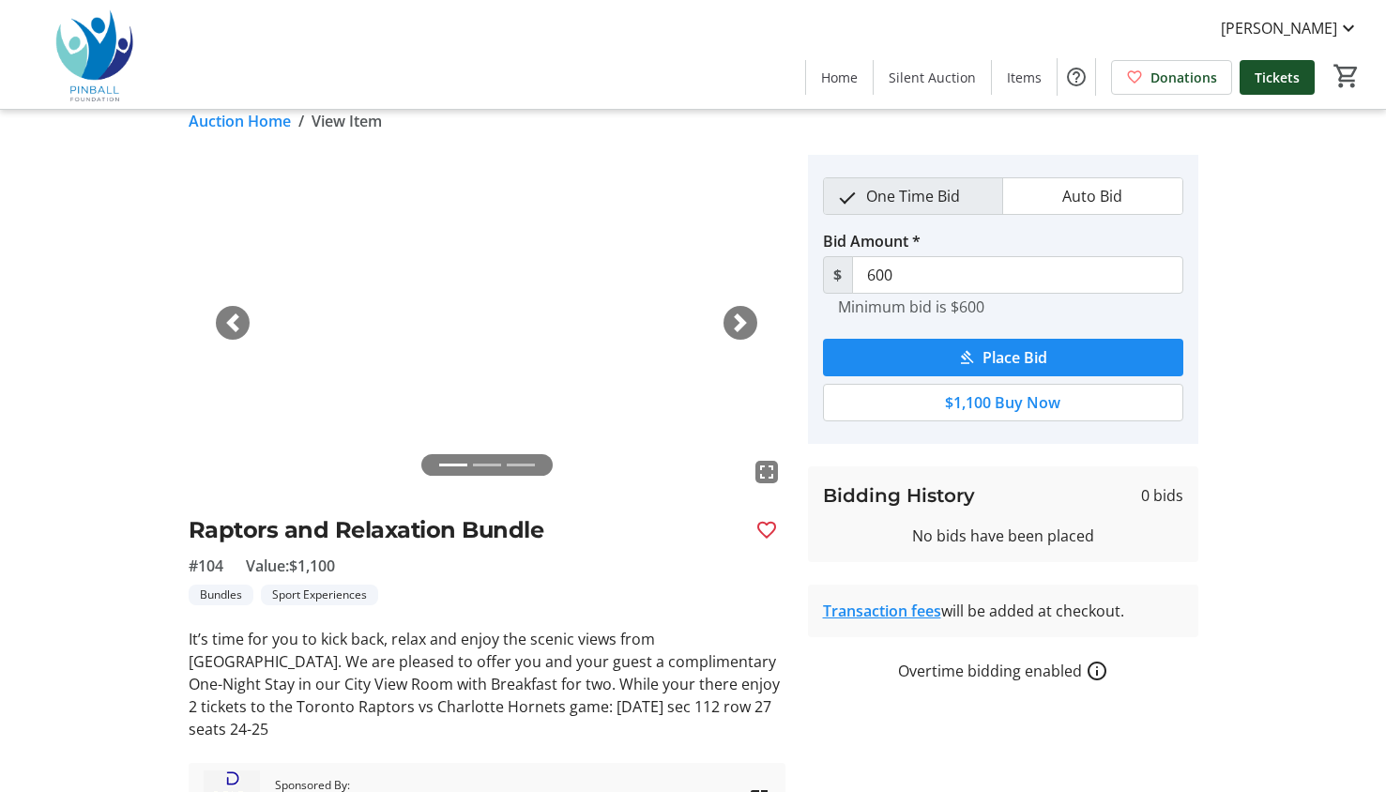
click at [220, 121] on link "Auction Home" at bounding box center [240, 121] width 102 height 23
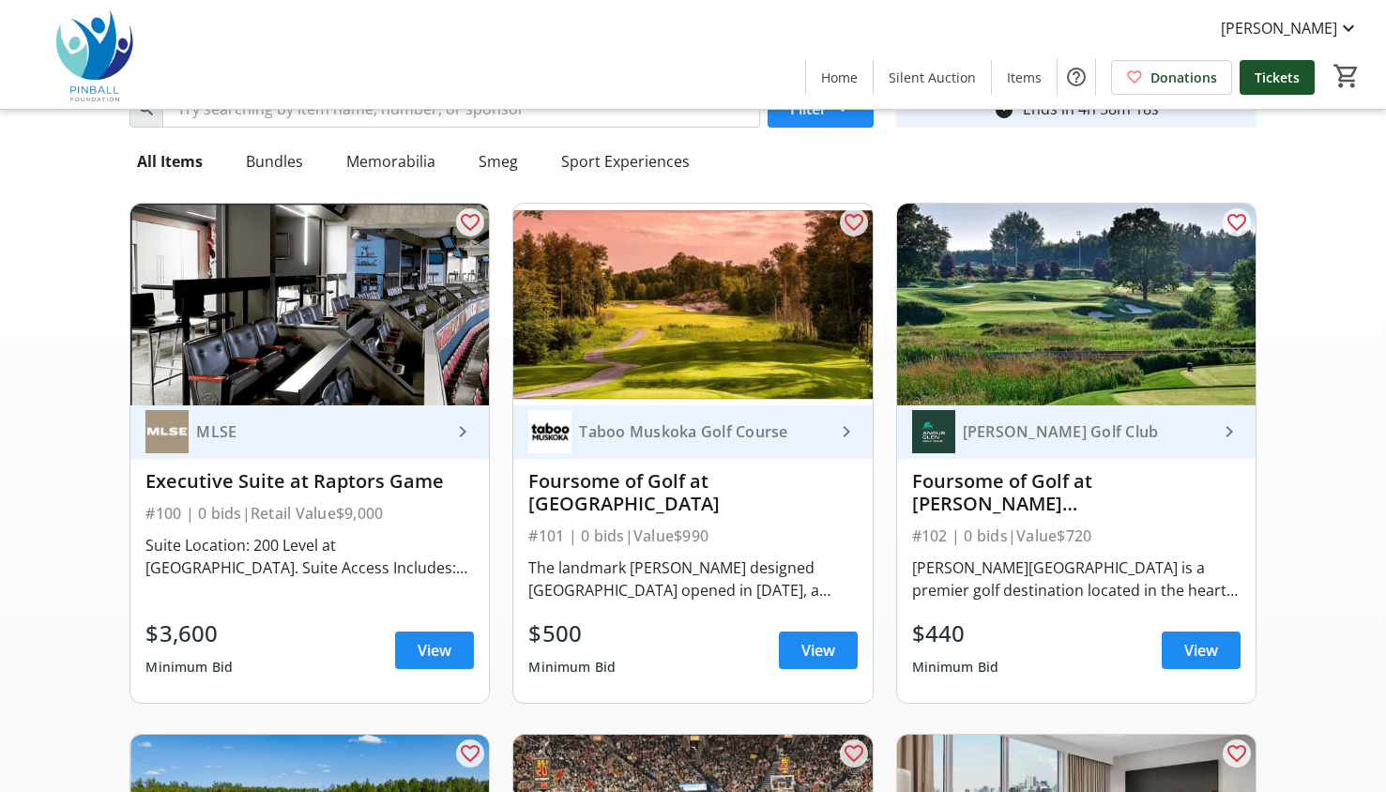
scroll to position [67, 0]
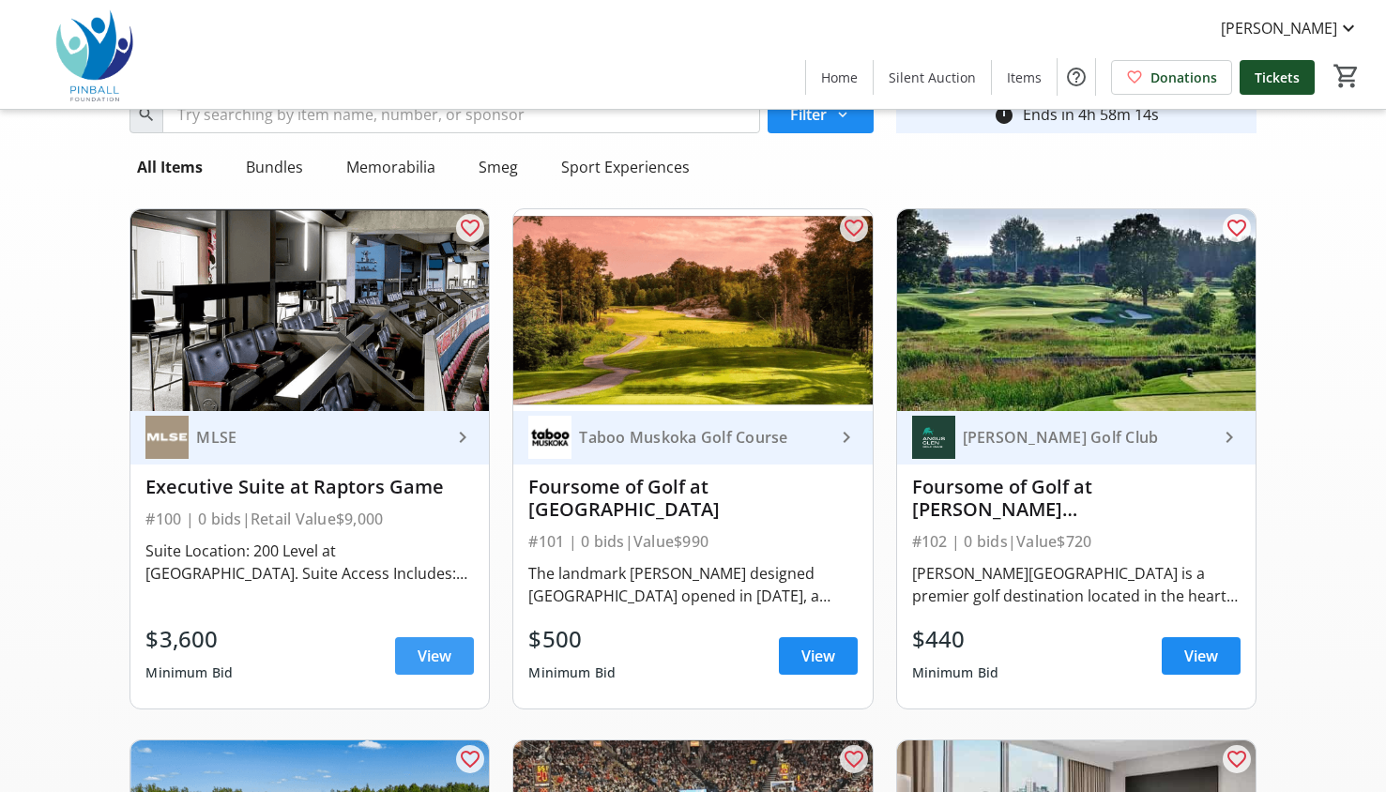
click at [440, 650] on span "View" at bounding box center [435, 656] width 34 height 23
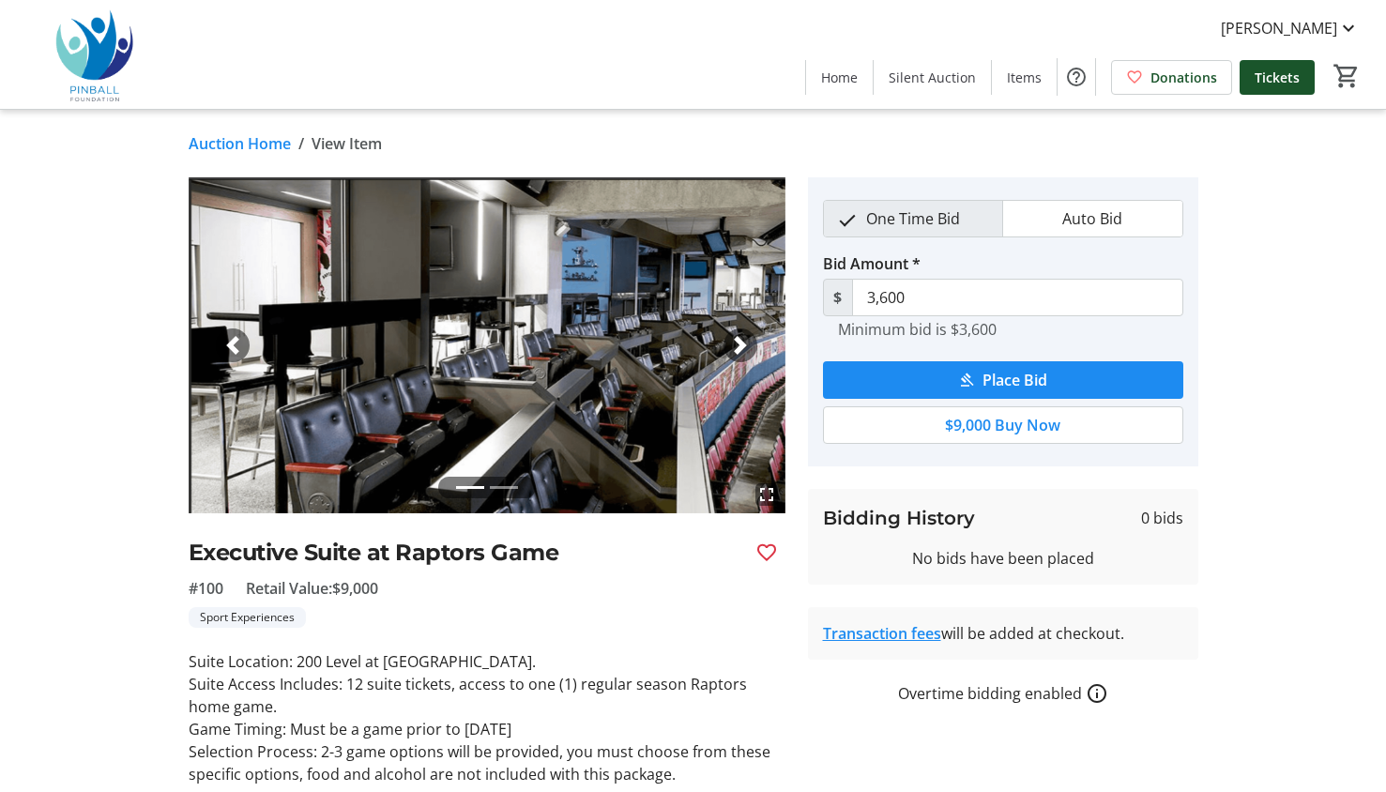
click at [255, 132] on link "Auction Home" at bounding box center [240, 143] width 102 height 23
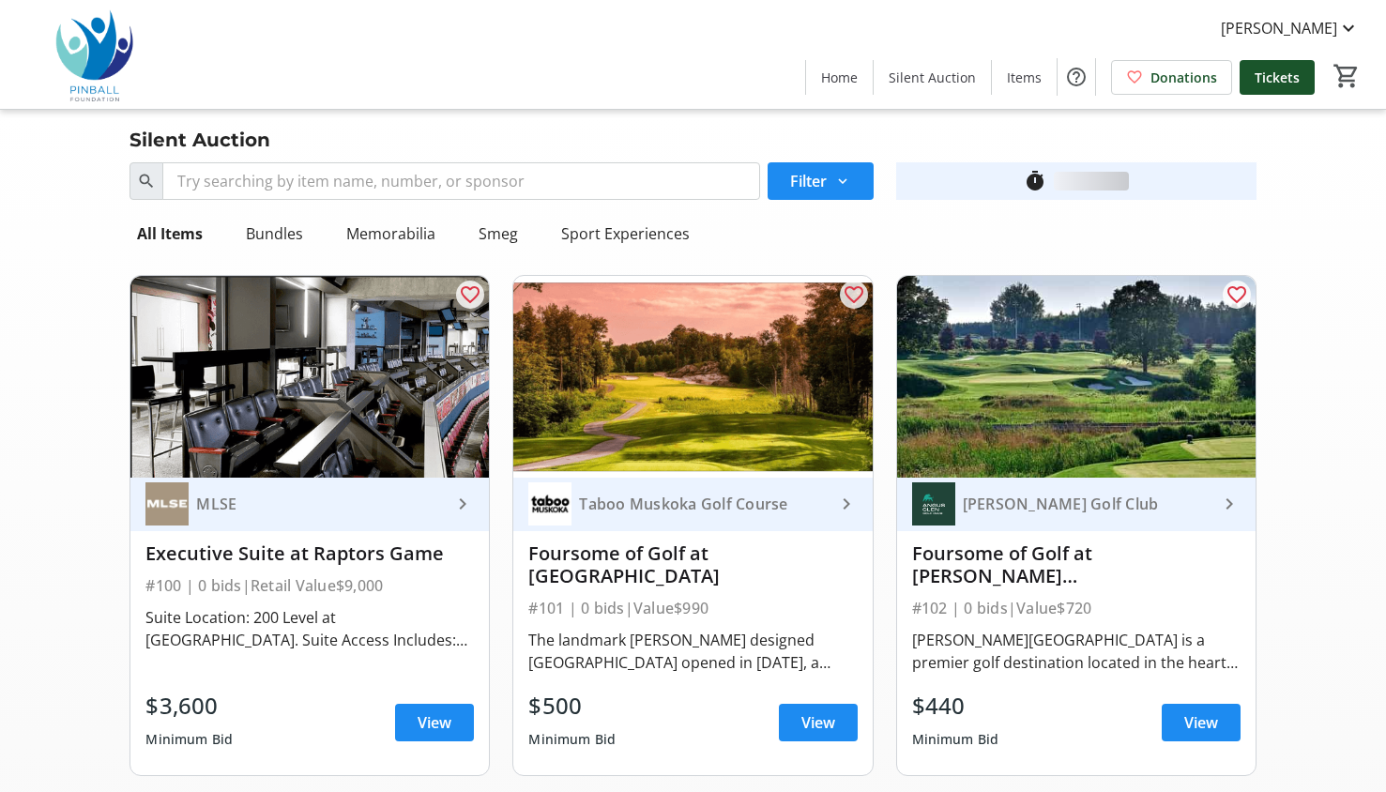
scroll to position [67, 0]
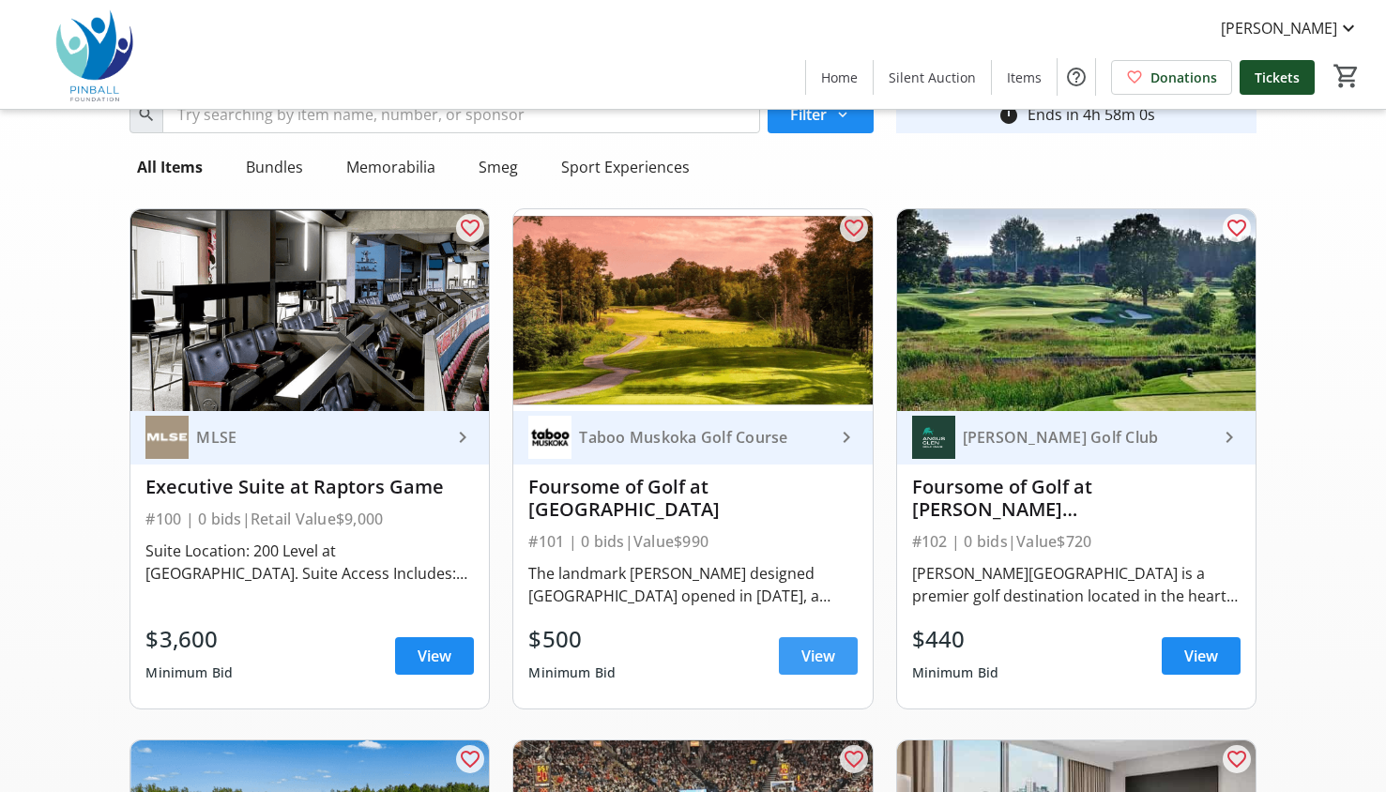
click at [825, 648] on span "View" at bounding box center [819, 656] width 34 height 23
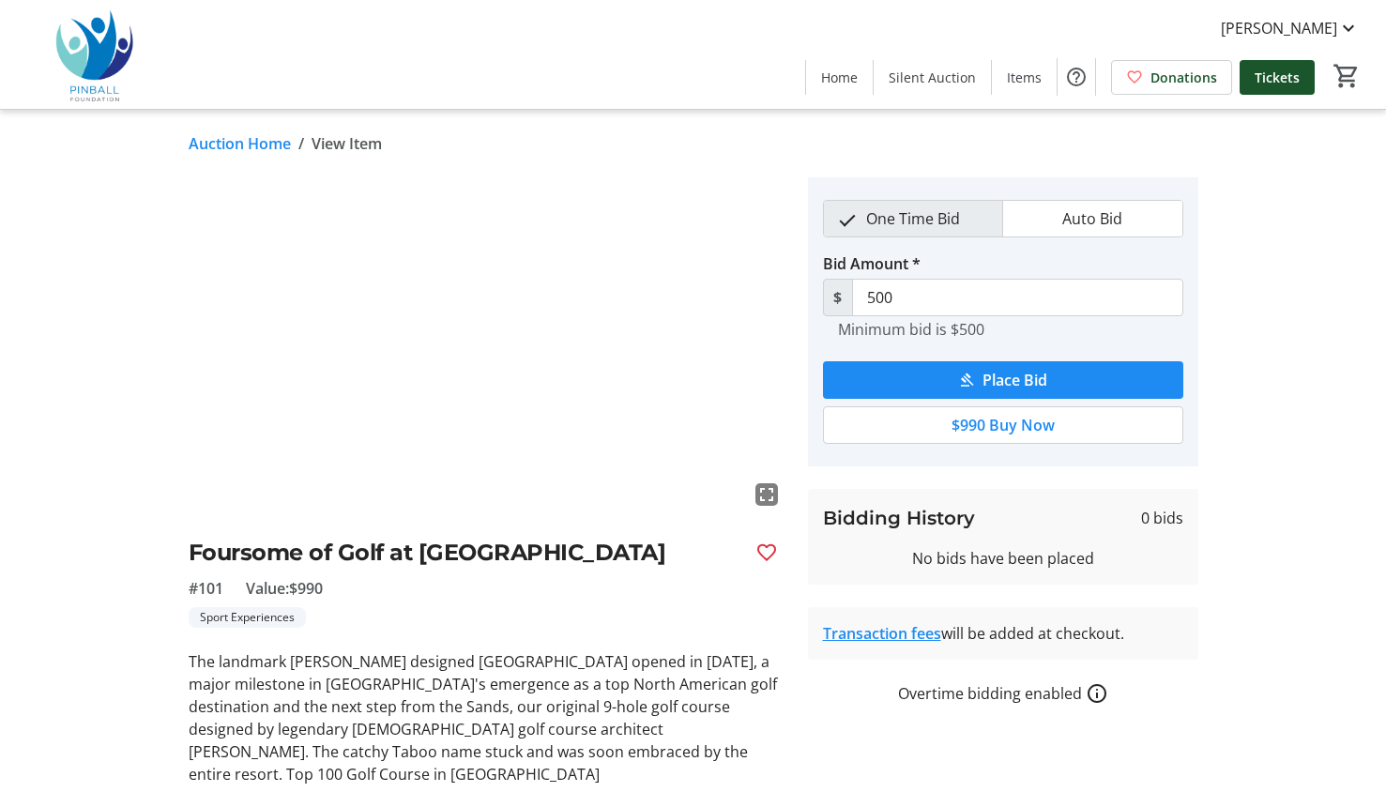
click at [228, 148] on link "Auction Home" at bounding box center [240, 143] width 102 height 23
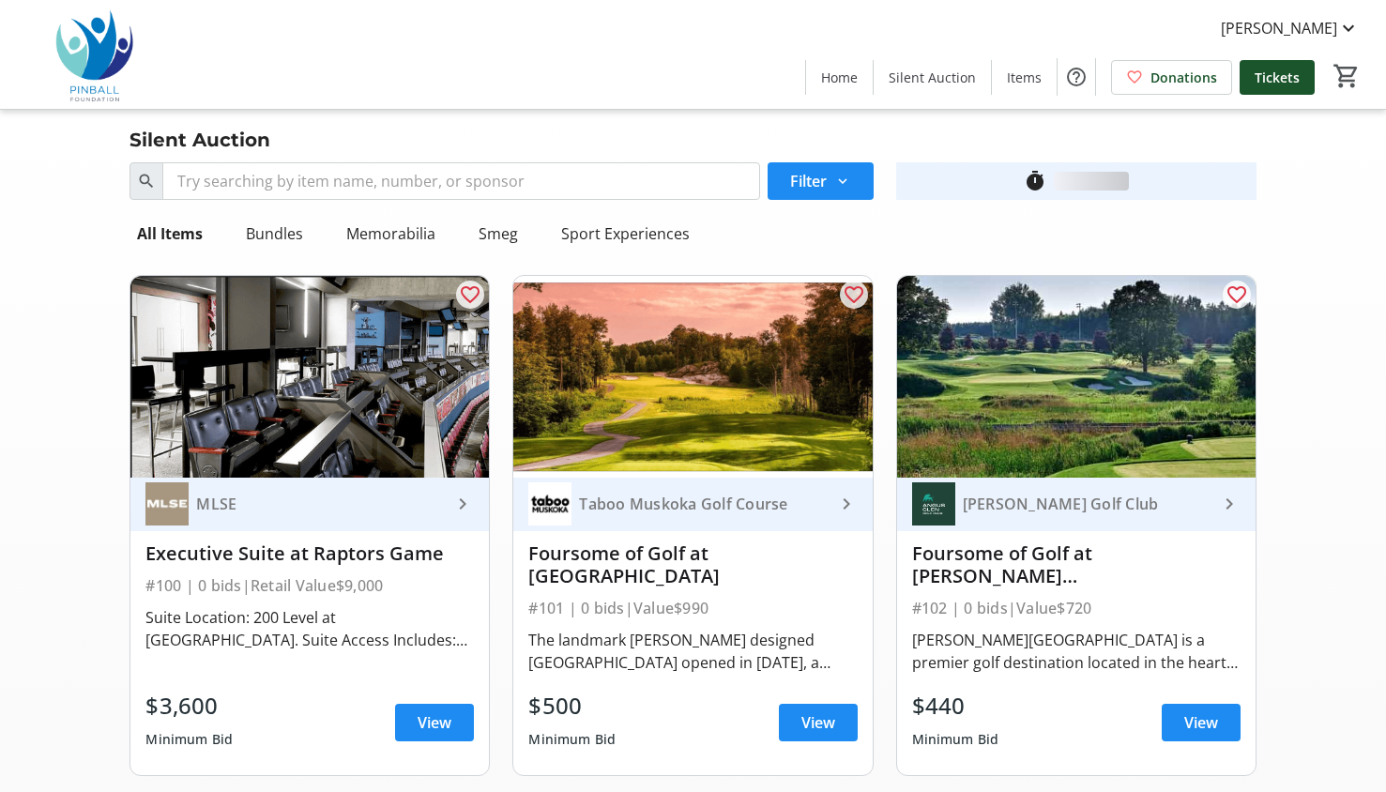
scroll to position [67, 0]
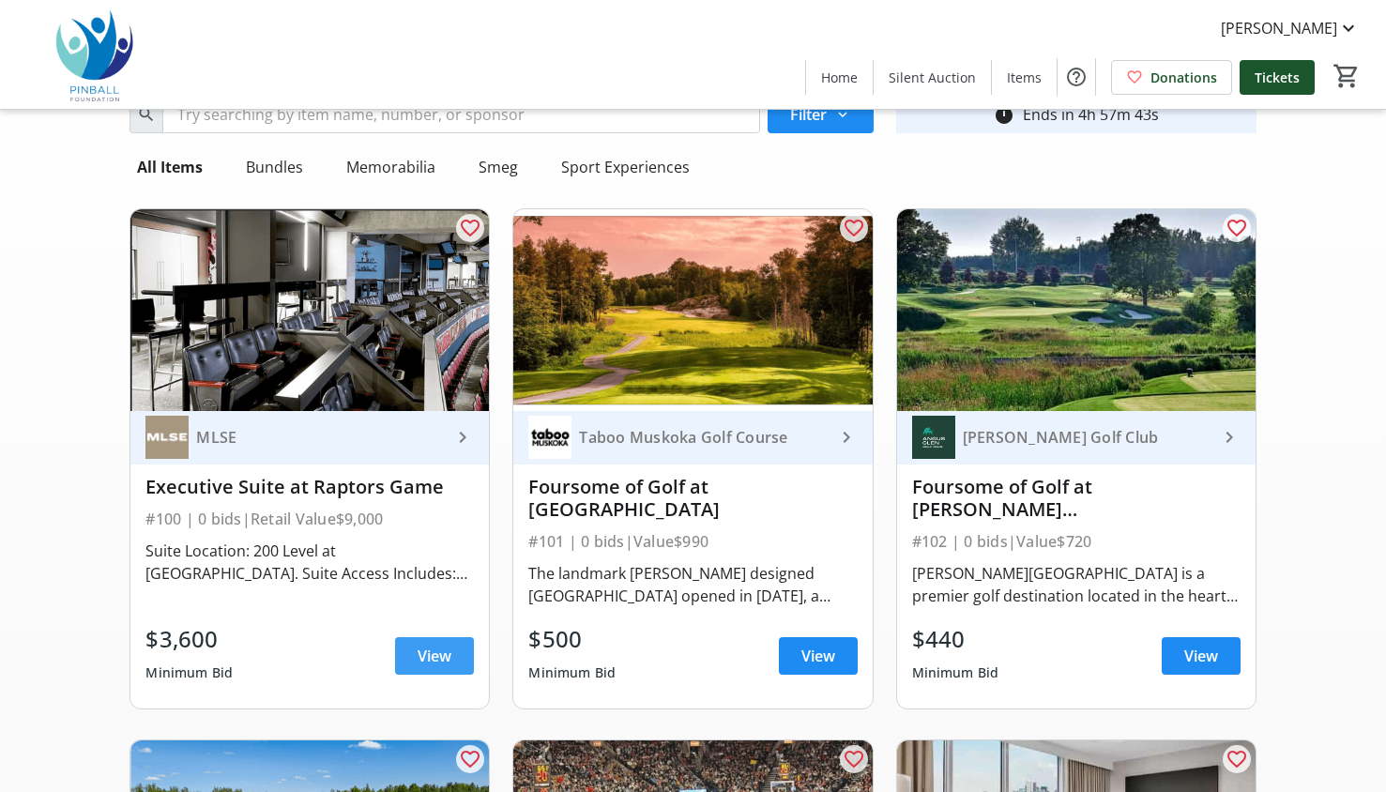
click at [420, 645] on span "View" at bounding box center [435, 656] width 34 height 23
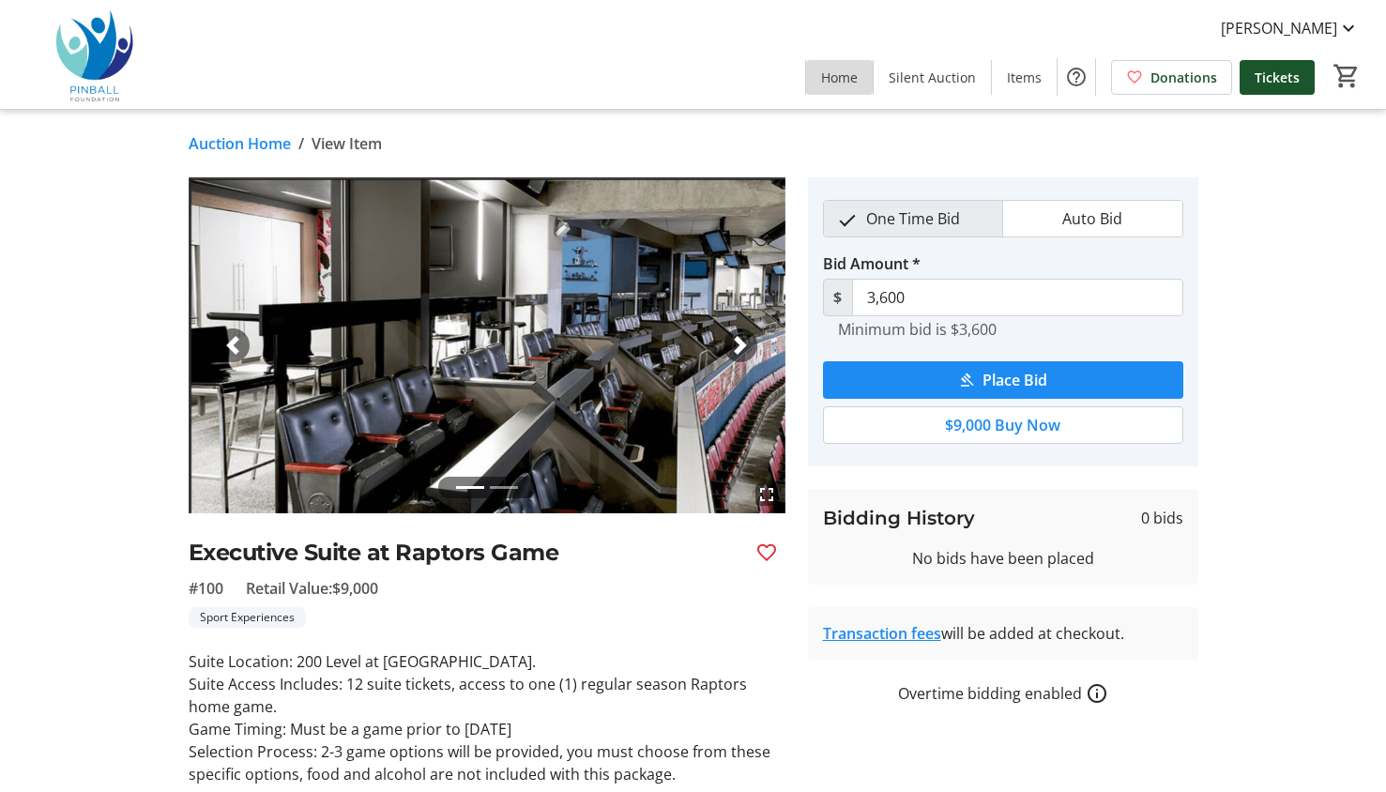
click at [850, 89] on span at bounding box center [839, 76] width 67 height 45
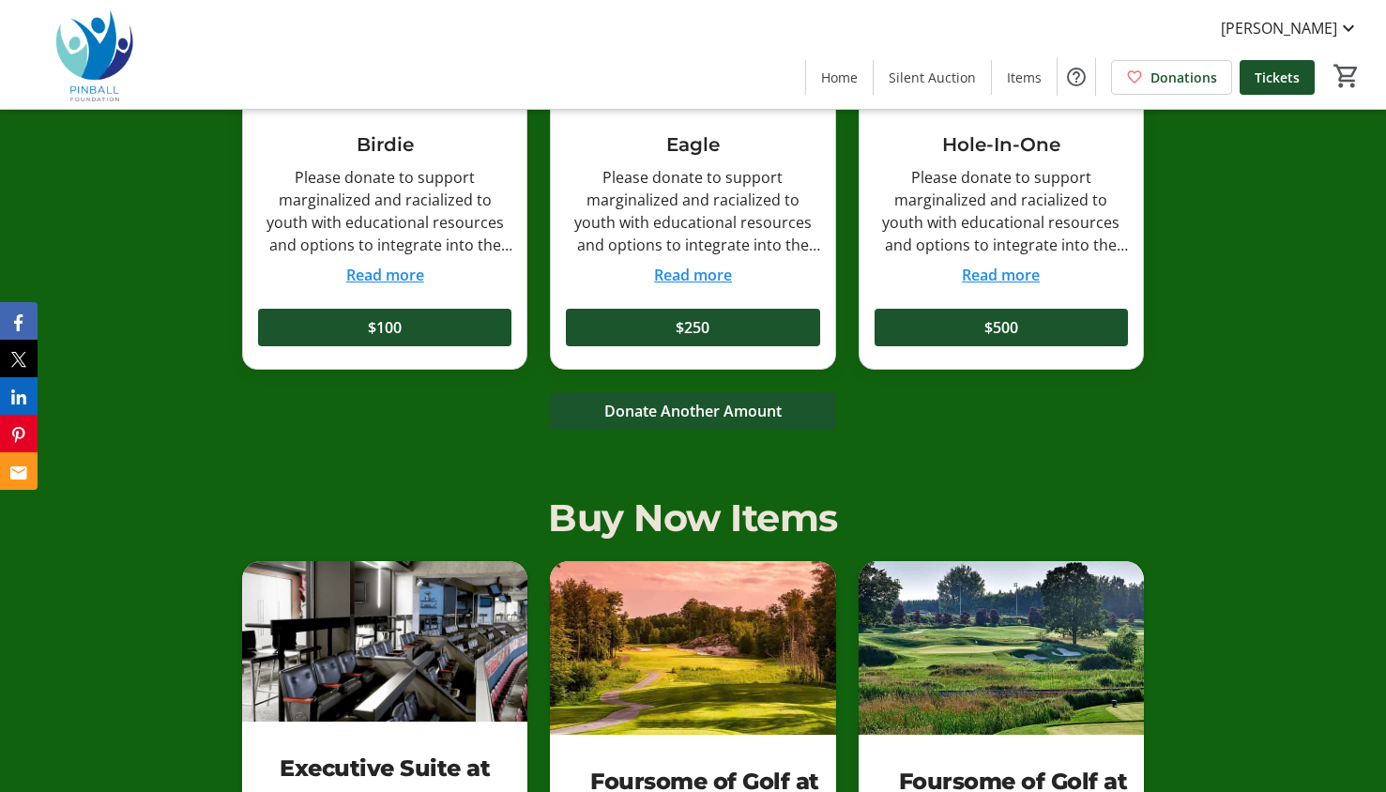
scroll to position [722, 0]
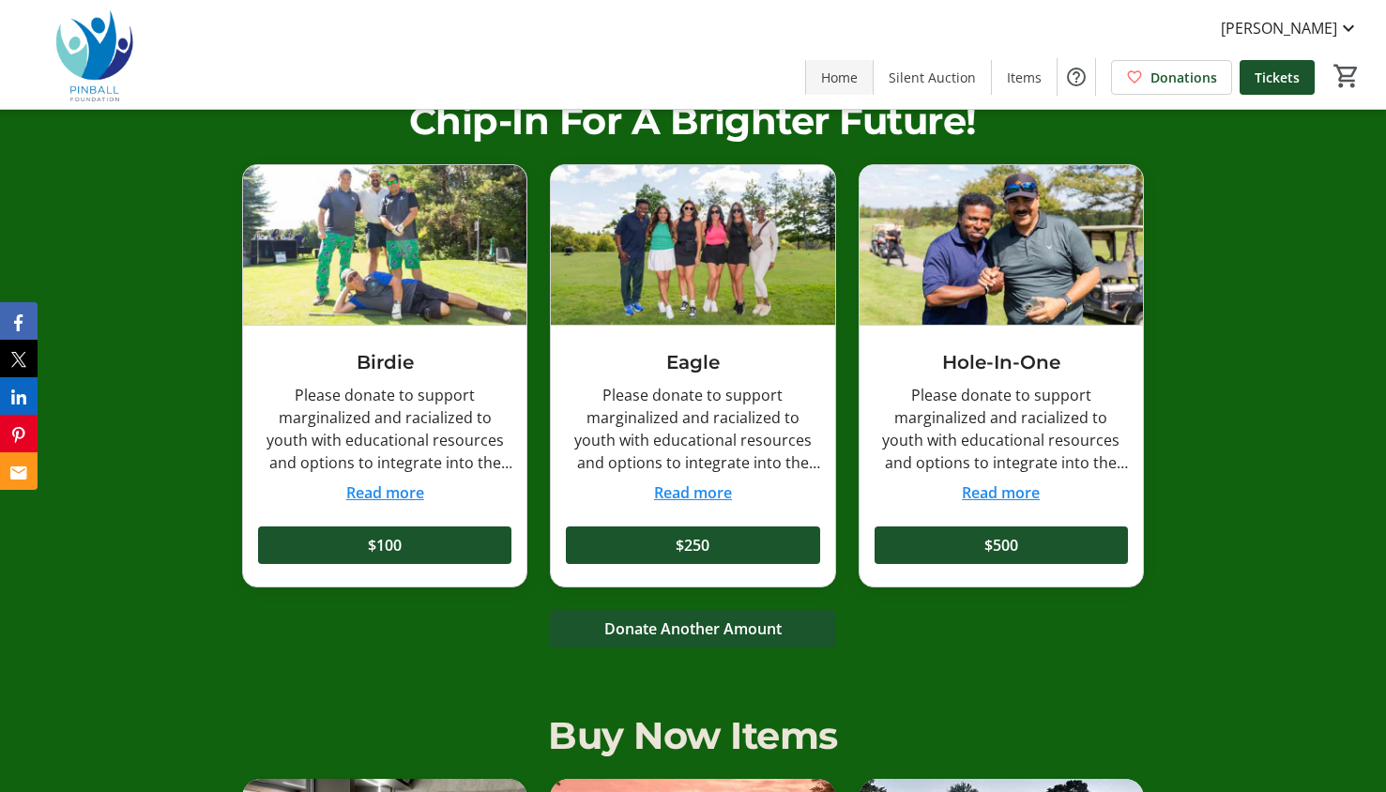
click at [841, 83] on span "Home" at bounding box center [839, 78] width 37 height 20
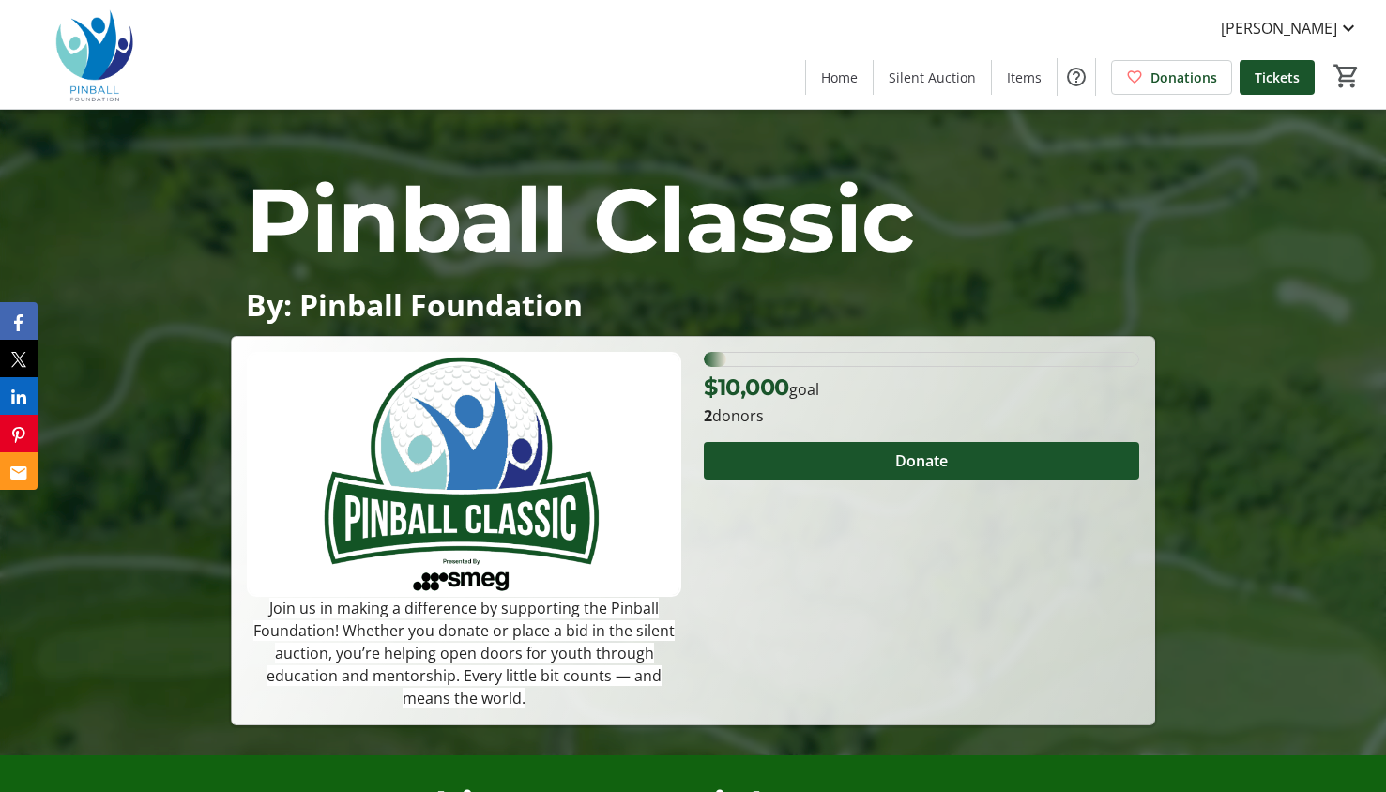
scroll to position [0, 0]
